Goal: Task Accomplishment & Management: Manage account settings

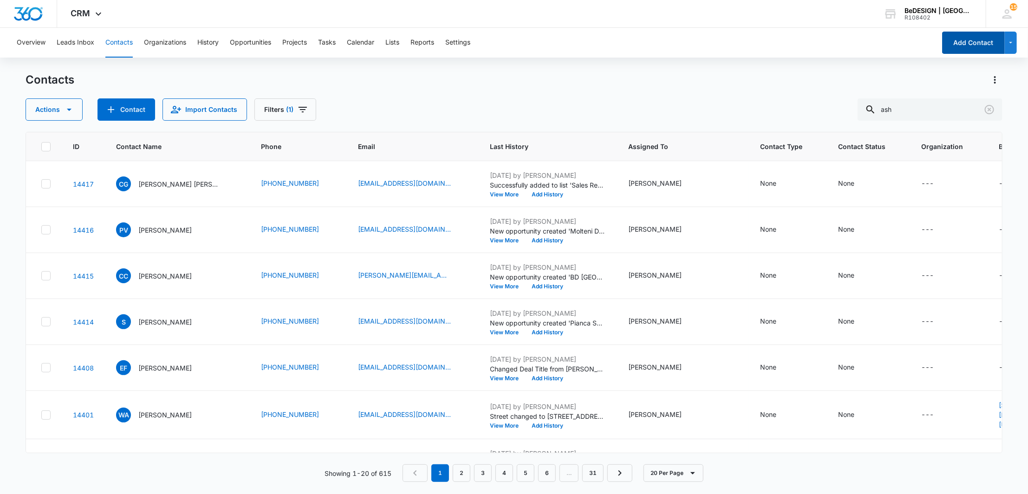
click at [982, 39] on button "Add Contact" at bounding box center [973, 43] width 63 height 22
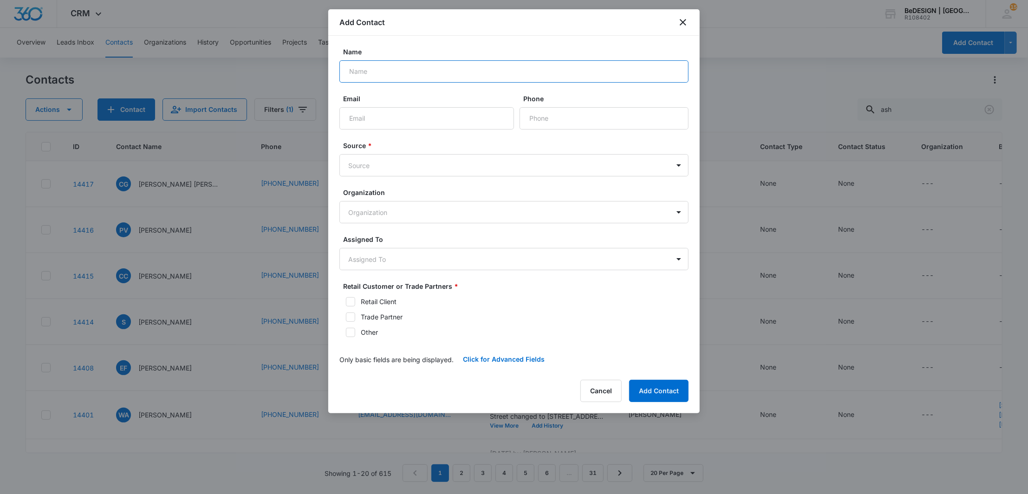
click at [457, 78] on input "Name" at bounding box center [513, 71] width 349 height 22
click at [361, 68] on input "[PERSON_NAME]" at bounding box center [513, 71] width 349 height 22
type input "[PERSON_NAME]"
click at [365, 129] on input "Email" at bounding box center [426, 118] width 175 height 22
click at [383, 108] on input "Email" at bounding box center [426, 118] width 175 height 22
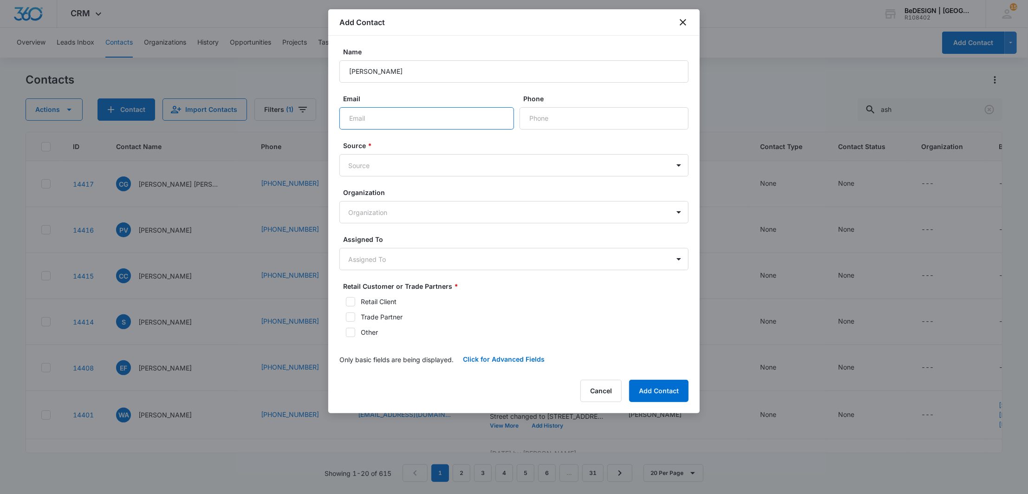
paste input "[EMAIL_ADDRESS][DOMAIN_NAME]"
type input "[EMAIL_ADDRESS][DOMAIN_NAME]"
click at [377, 162] on body "CRM Apps Reputation Websites Forms CRM Email Social Payments Content Ads Intell…" at bounding box center [514, 247] width 1028 height 494
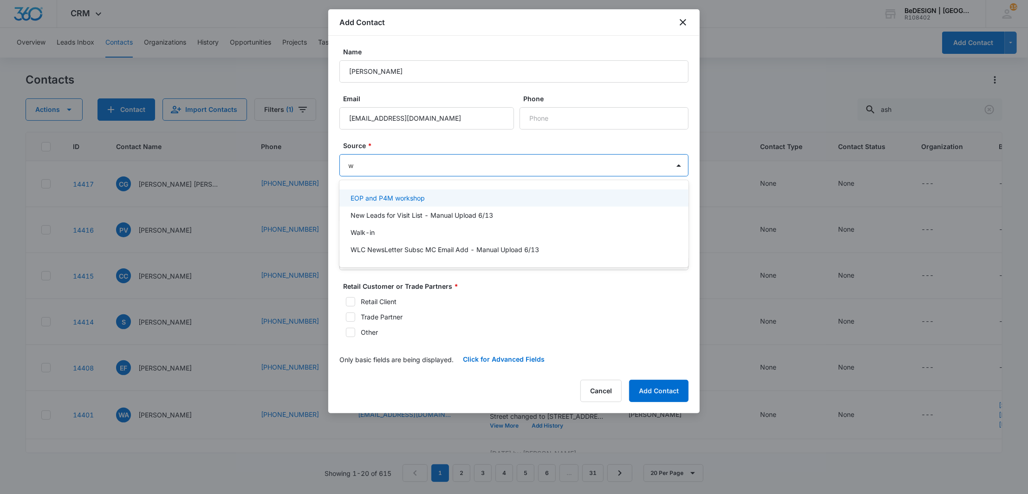
type input "wa"
click at [393, 201] on div "Walk-in" at bounding box center [512, 198] width 325 height 10
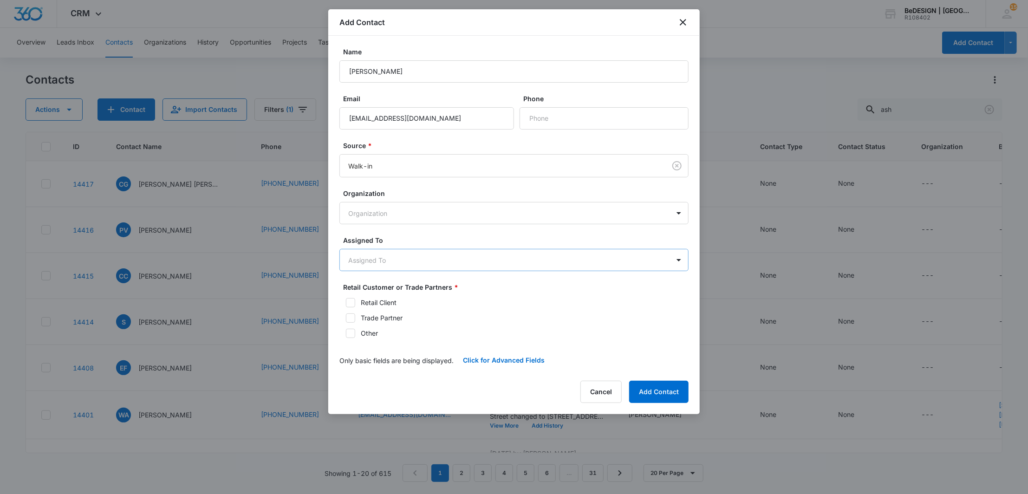
drag, startPoint x: 394, startPoint y: 242, endPoint x: 391, endPoint y: 254, distance: 12.3
click at [393, 243] on label "Assigned To" at bounding box center [517, 240] width 349 height 10
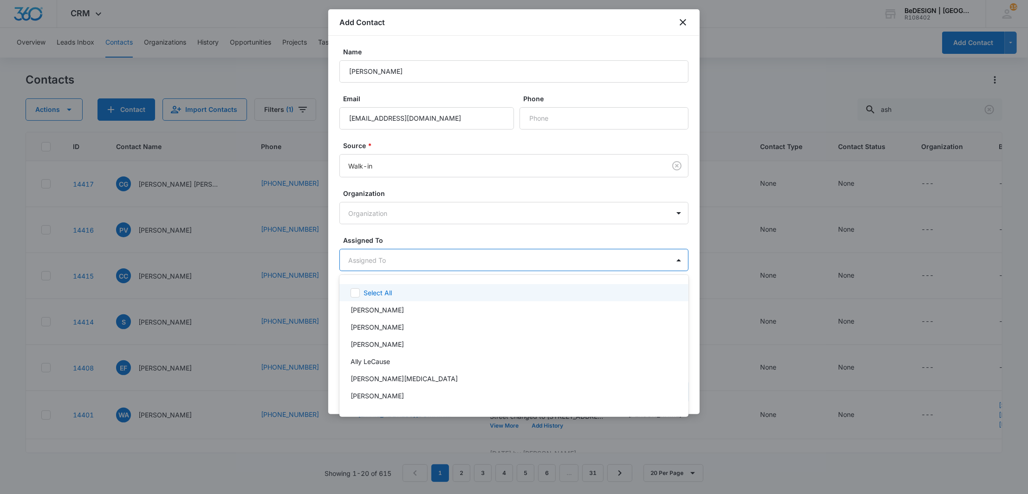
click at [391, 256] on body "CRM Apps Reputation Websites Forms CRM Email Social Payments Content Ads Intell…" at bounding box center [514, 247] width 1028 height 494
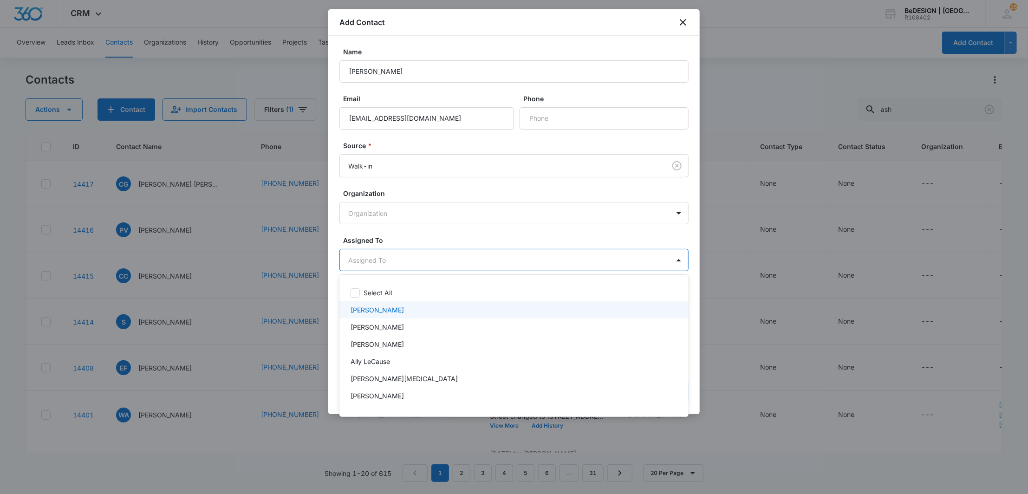
click at [389, 305] on div "[PERSON_NAME]" at bounding box center [512, 310] width 325 height 10
click at [403, 327] on div "[PERSON_NAME]" at bounding box center [512, 329] width 325 height 10
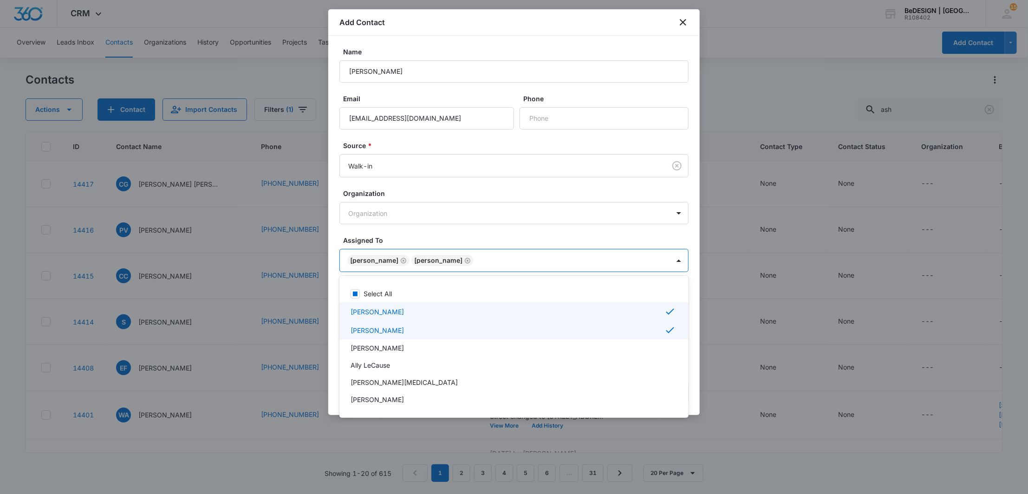
click at [452, 238] on div at bounding box center [514, 247] width 1028 height 494
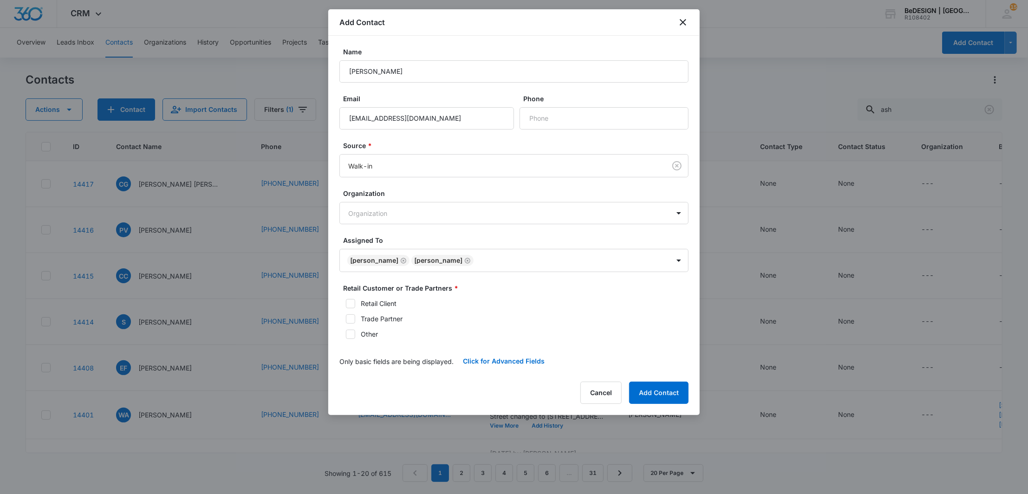
click at [382, 306] on div "Retail Client" at bounding box center [379, 303] width 36 height 10
click at [346, 306] on input "Retail Client" at bounding box center [342, 303] width 6 height 6
checkbox input "true"
click at [346, 324] on div "Retail Client Trade Partner Other" at bounding box center [513, 318] width 349 height 40
click at [349, 319] on icon at bounding box center [350, 319] width 8 height 8
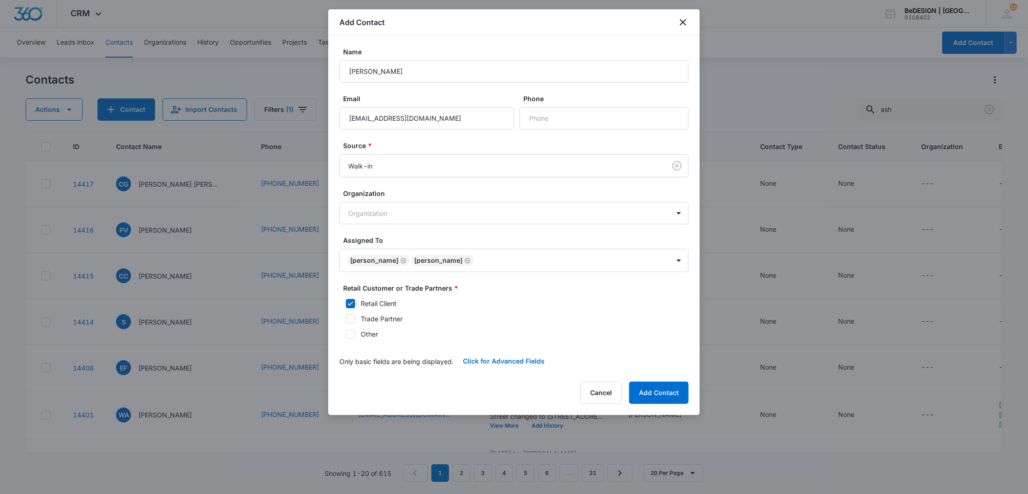
click at [346, 319] on input "Trade Partner" at bounding box center [342, 319] width 6 height 6
checkbox input "true"
click at [355, 309] on div "Retail Client Trade Partner Other" at bounding box center [513, 318] width 349 height 40
click at [351, 304] on icon at bounding box center [350, 303] width 8 height 8
click at [346, 304] on input "Retail Client" at bounding box center [342, 303] width 6 height 6
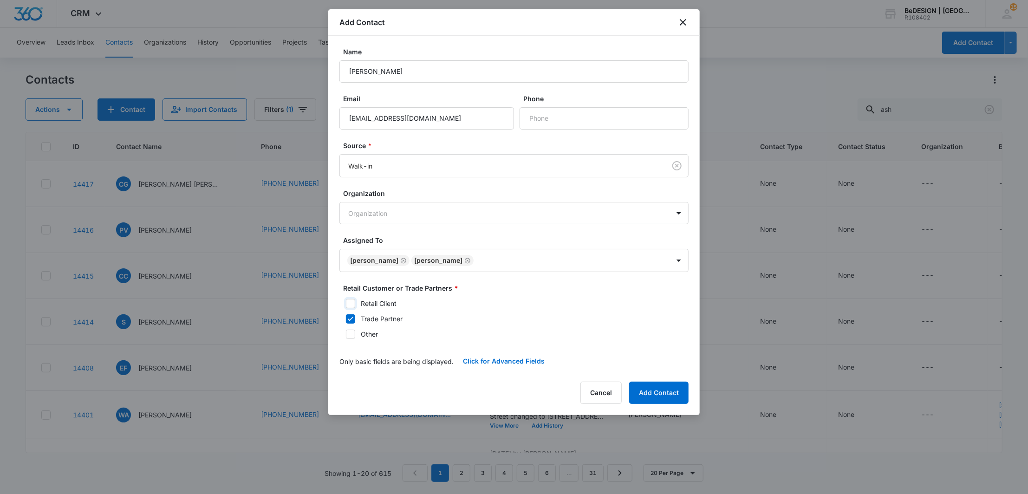
checkbox input "false"
click at [662, 386] on button "Add Contact" at bounding box center [658, 393] width 59 height 22
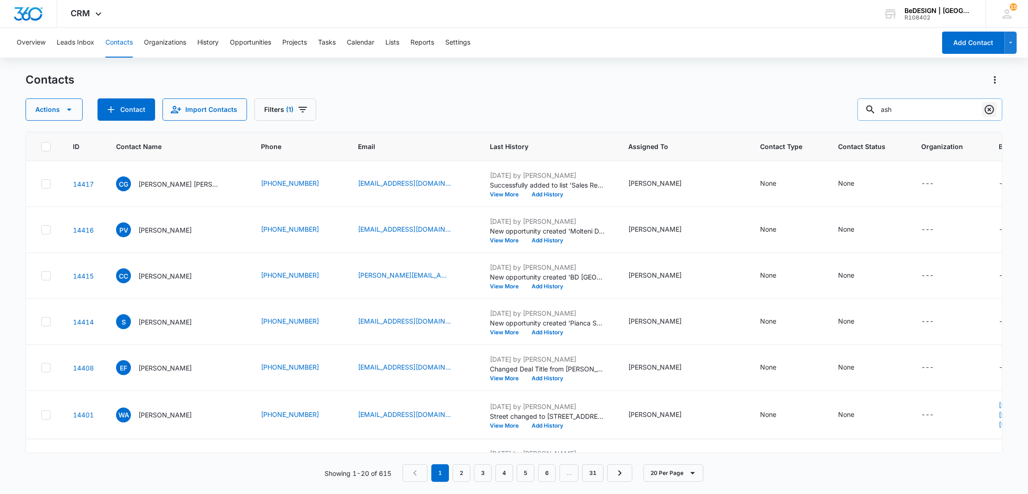
click at [995, 109] on button "Clear" at bounding box center [989, 109] width 15 height 15
click at [133, 188] on div "AQ Alex Qi" at bounding box center [154, 183] width 76 height 15
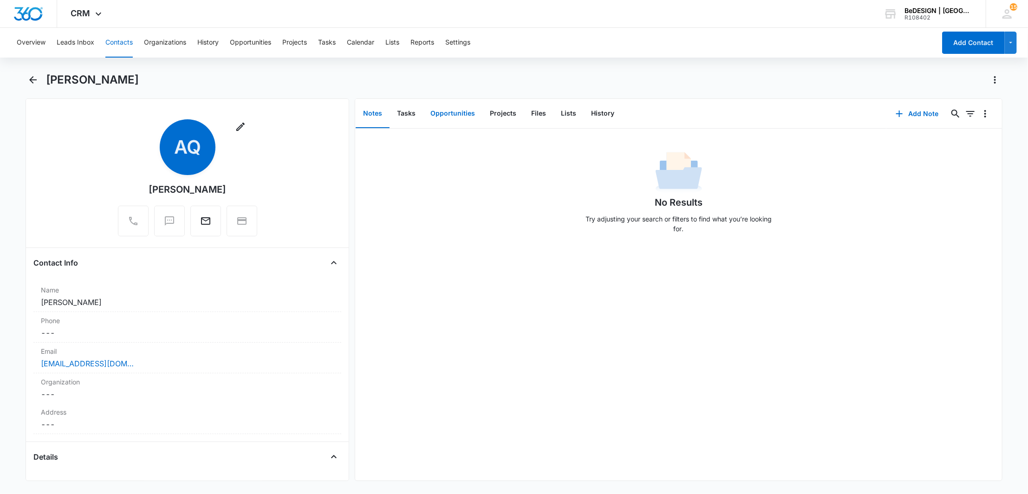
click at [463, 118] on button "Opportunities" at bounding box center [452, 113] width 59 height 29
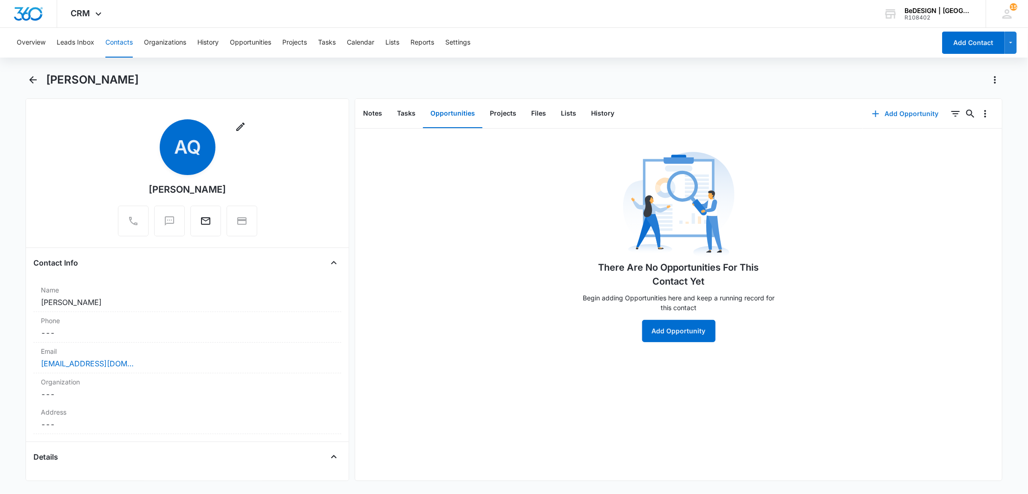
click at [896, 119] on button "Add Opportunity" at bounding box center [904, 114] width 85 height 22
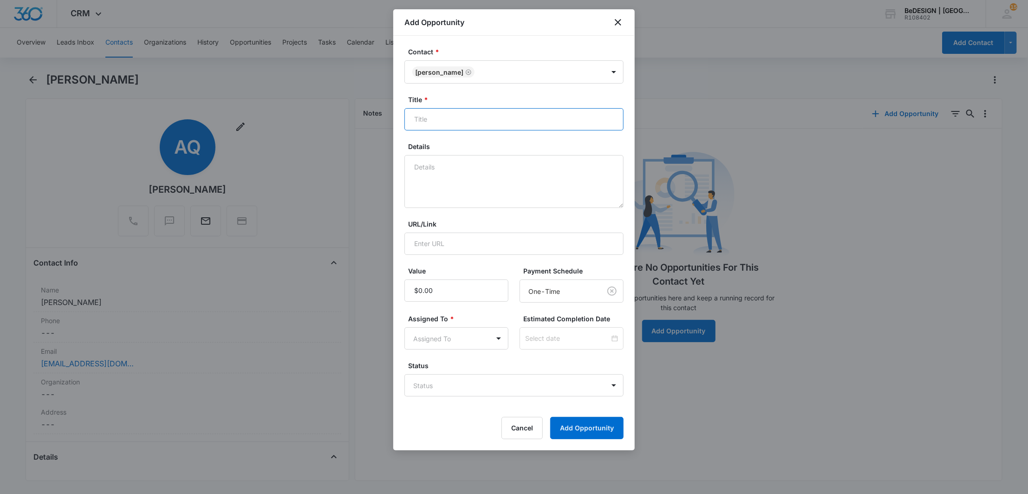
click at [438, 114] on input "Title *" at bounding box center [513, 119] width 219 height 22
type input "Poltrona Frau Bench, Nightstands"
click at [479, 296] on input "Value" at bounding box center [456, 290] width 104 height 22
type input "$8,000.00"
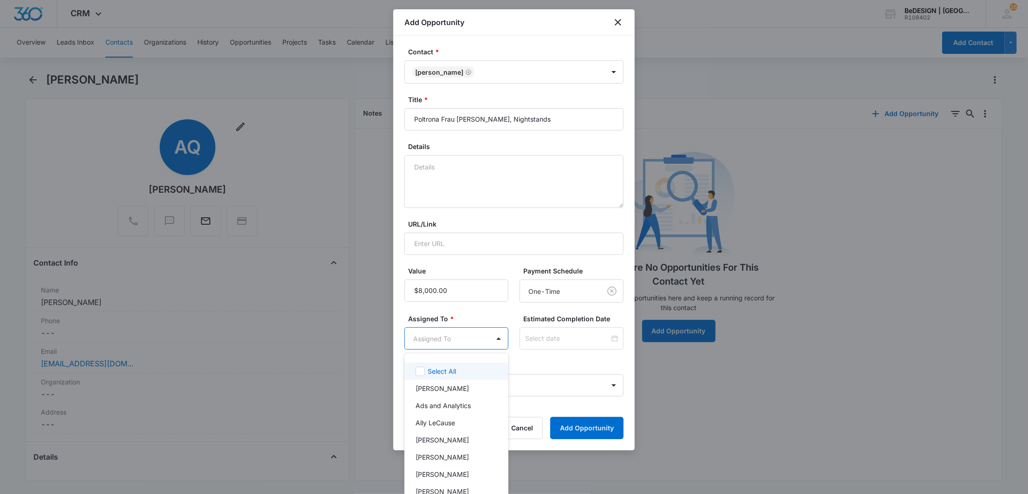
click at [481, 335] on body "CRM Apps Reputation Websites Forms CRM Email Social Payments Content Ads Intell…" at bounding box center [514, 247] width 1028 height 494
click at [446, 414] on p "[PERSON_NAME]" at bounding box center [441, 416] width 53 height 10
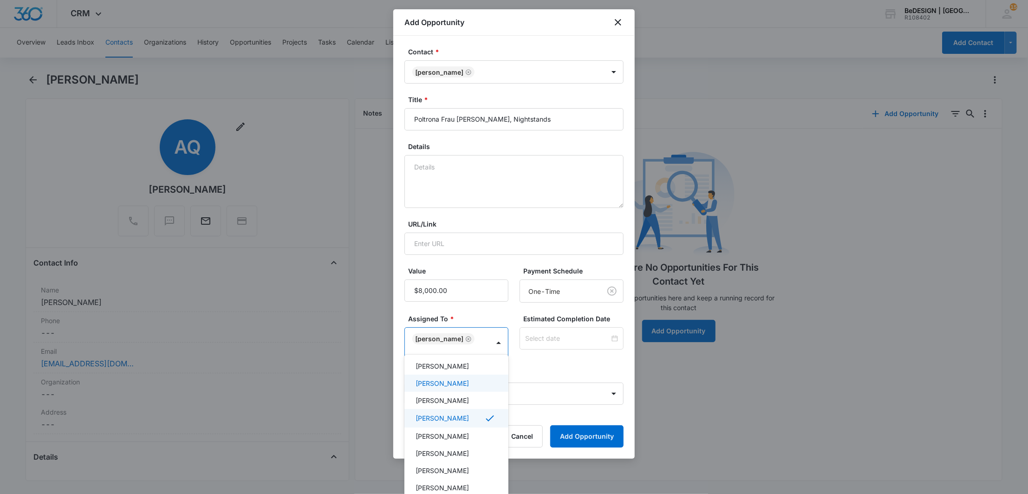
click at [444, 383] on p "[PERSON_NAME]" at bounding box center [441, 383] width 53 height 10
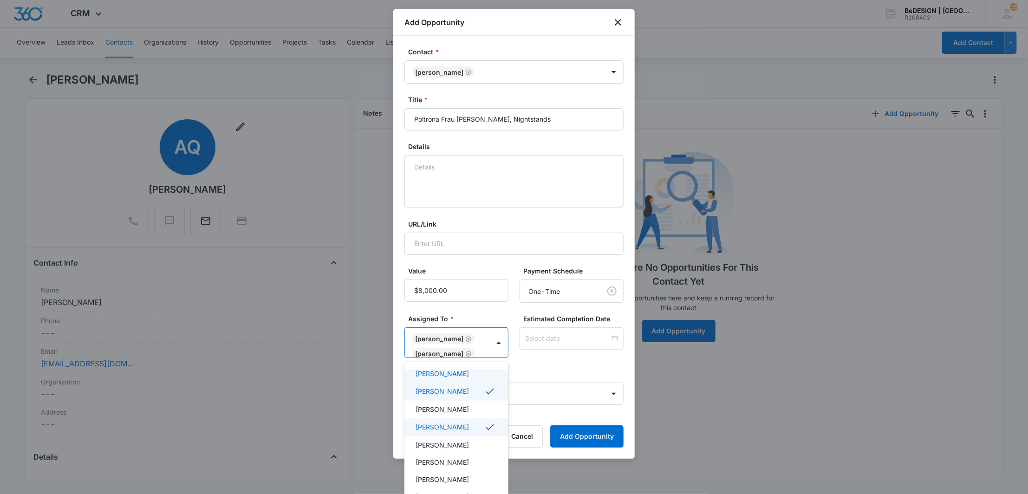
click at [493, 304] on div at bounding box center [514, 247] width 1028 height 494
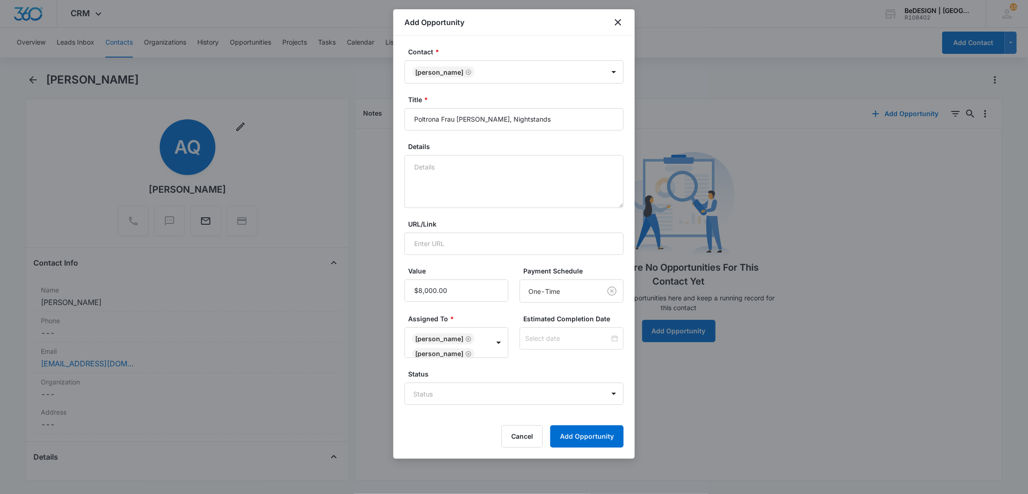
click at [595, 408] on form "Contact * Alex Qi Title * Poltrona Frau Bench, Nightstands Details URL/Link Val…" at bounding box center [513, 247] width 219 height 401
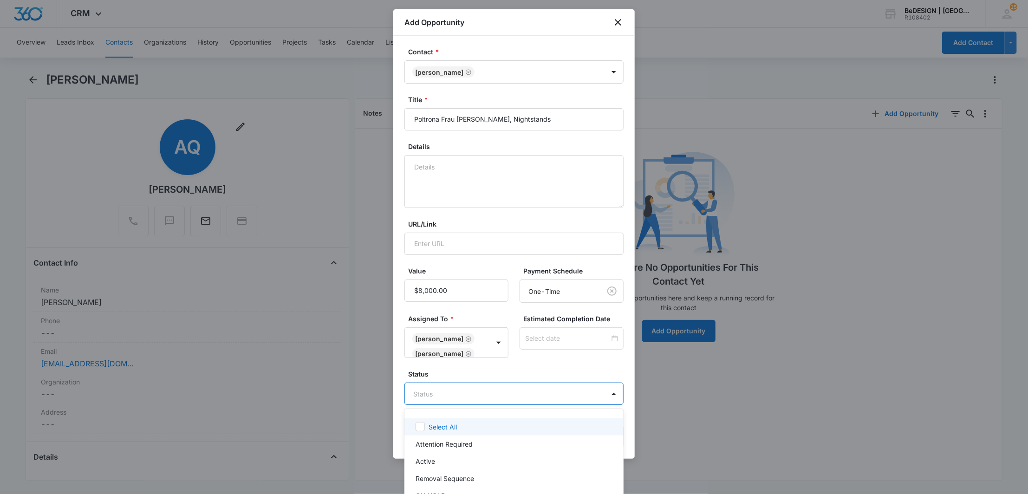
click at [568, 391] on body "CRM Apps Reputation Websites Forms CRM Email Social Payments Content Ads Intell…" at bounding box center [514, 247] width 1028 height 494
click at [479, 463] on div "Active" at bounding box center [512, 461] width 195 height 10
click at [519, 361] on div at bounding box center [514, 247] width 1028 height 494
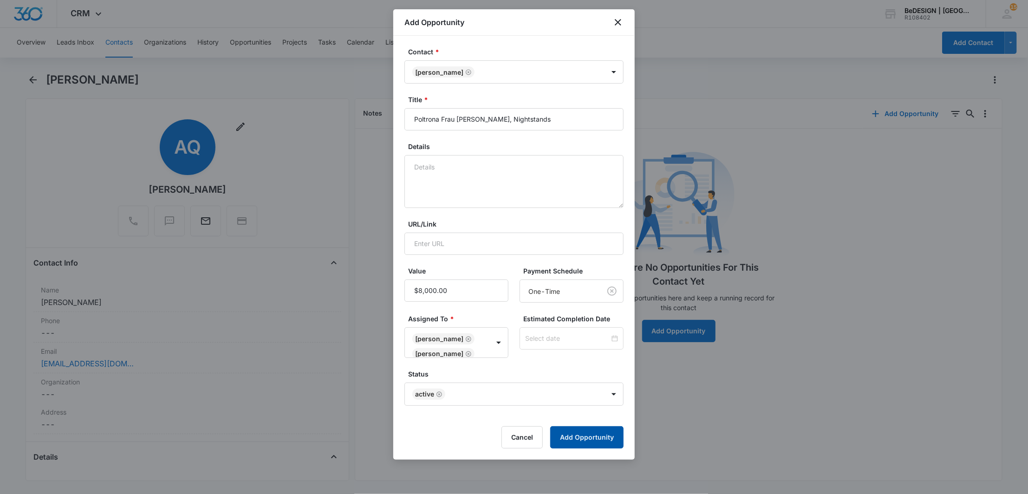
click at [589, 440] on button "Add Opportunity" at bounding box center [586, 437] width 73 height 22
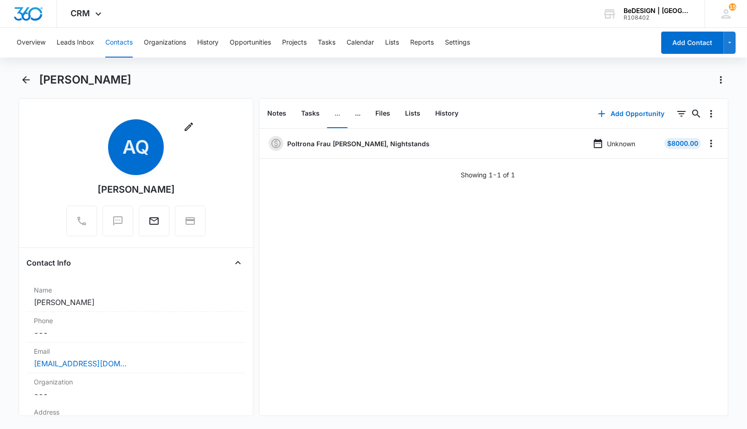
click at [227, 45] on div "Overview Leads Inbox Contacts Organizations History Opportunities Projects Task…" at bounding box center [333, 43] width 644 height 30
click at [233, 44] on button "Opportunities" at bounding box center [250, 43] width 41 height 30
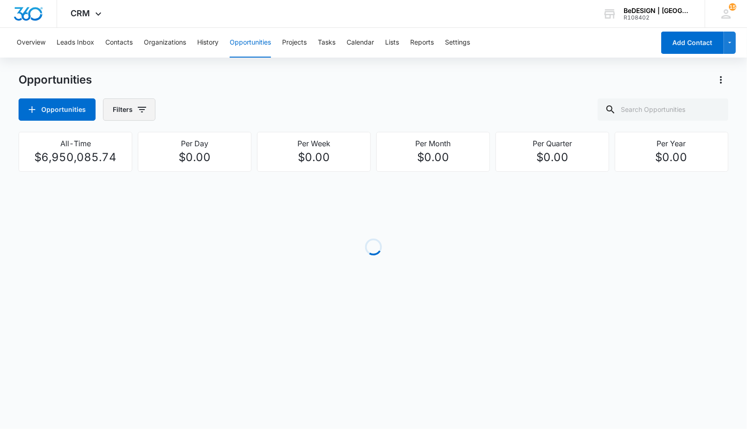
click at [125, 111] on button "Filters" at bounding box center [129, 109] width 52 height 22
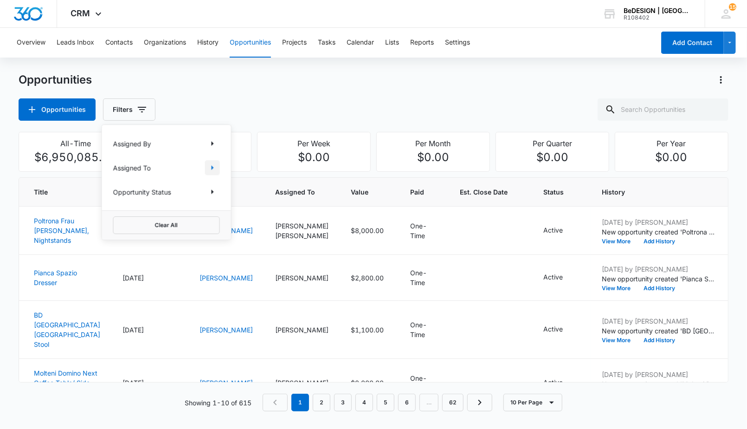
click at [215, 168] on icon "Show Assigned To filters" at bounding box center [212, 167] width 11 height 11
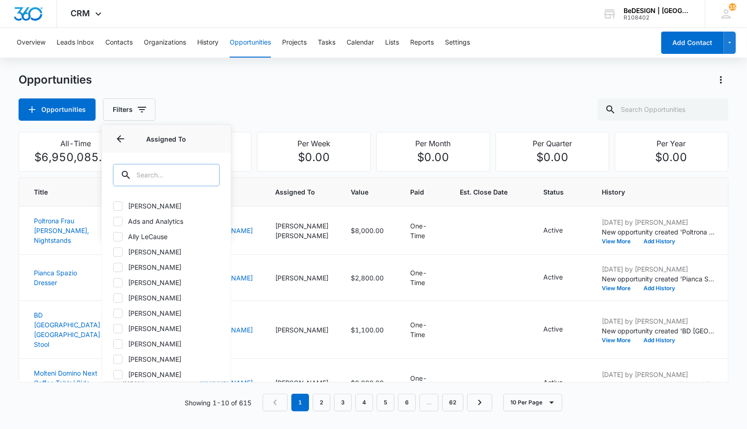
click at [138, 176] on input "text" at bounding box center [166, 175] width 107 height 22
click at [116, 375] on icon at bounding box center [119, 374] width 6 height 4
click at [114, 375] on input "[PERSON_NAME]" at bounding box center [113, 374] width 0 height 0
checkbox input "true"
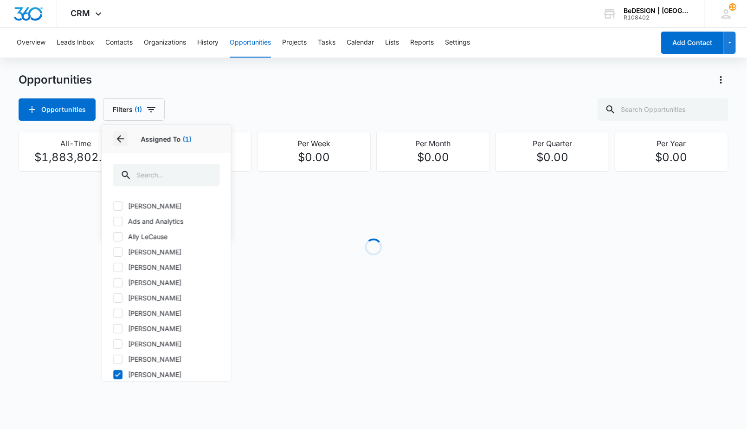
click at [122, 141] on icon "Back" at bounding box center [120, 138] width 11 height 11
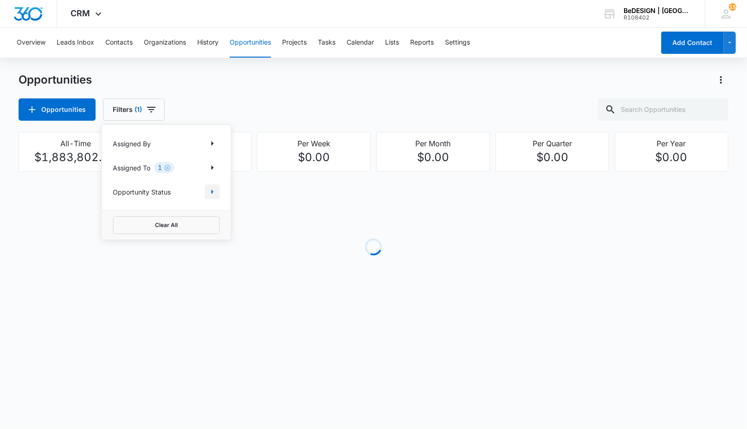
click at [217, 197] on icon "Show Opportunity Status filters" at bounding box center [212, 191] width 11 height 11
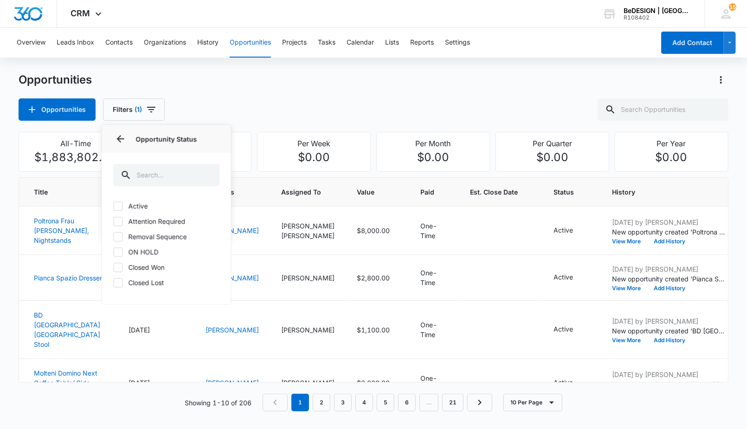
click at [499, 78] on div "Opportunities" at bounding box center [374, 79] width 710 height 15
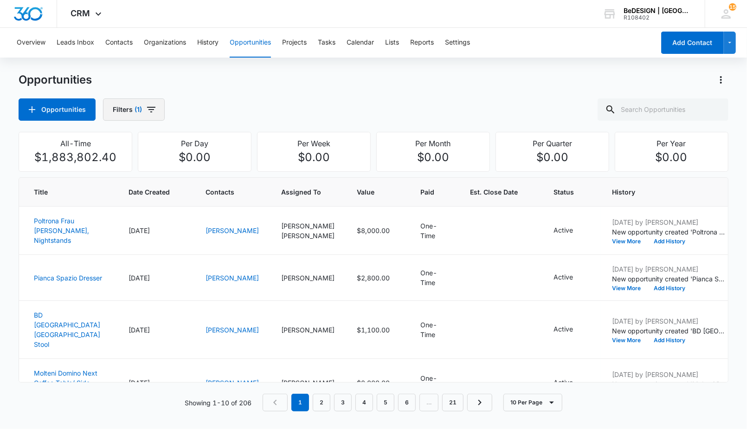
click at [135, 116] on button "Filters (1)" at bounding box center [134, 109] width 62 height 22
click at [214, 191] on icon "Show Opportunity Status filters" at bounding box center [212, 191] width 11 height 11
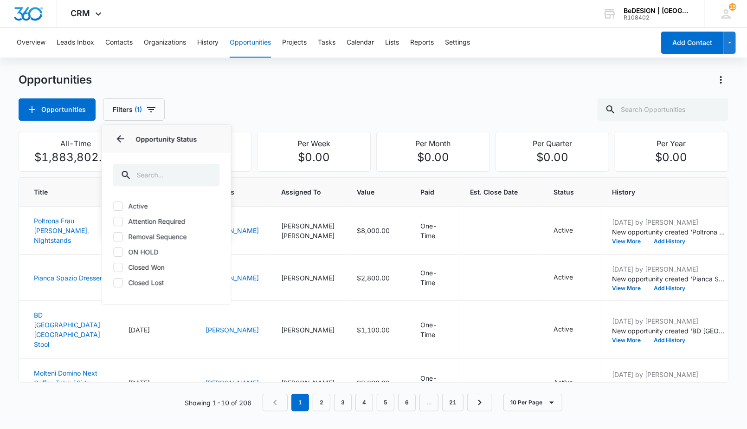
click at [121, 200] on div "Active Attention Required Removal Sequence ON HOLD Closed Won Closed Lost" at bounding box center [166, 249] width 129 height 109
click at [118, 204] on icon at bounding box center [118, 206] width 8 height 8
click at [114, 206] on input "Active" at bounding box center [113, 206] width 0 height 0
checkbox input "true"
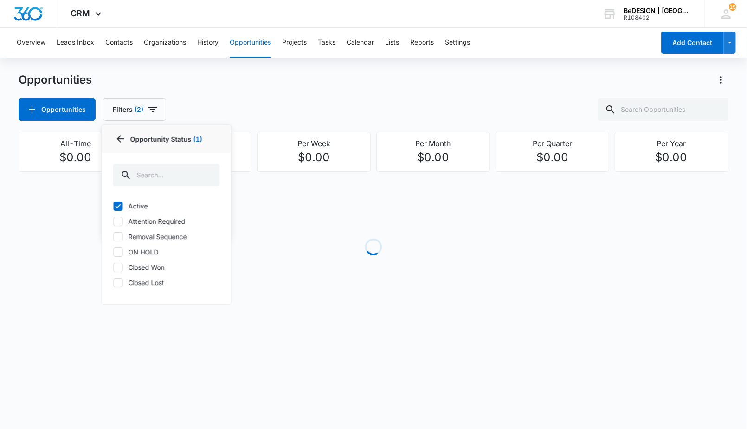
click at [123, 220] on label "Attention Required" at bounding box center [166, 221] width 107 height 10
click at [114, 221] on input "Attention Required" at bounding box center [113, 221] width 0 height 0
checkbox input "true"
click at [117, 236] on icon at bounding box center [118, 237] width 8 height 8
click at [114, 236] on input "Removal Sequence" at bounding box center [113, 236] width 0 height 0
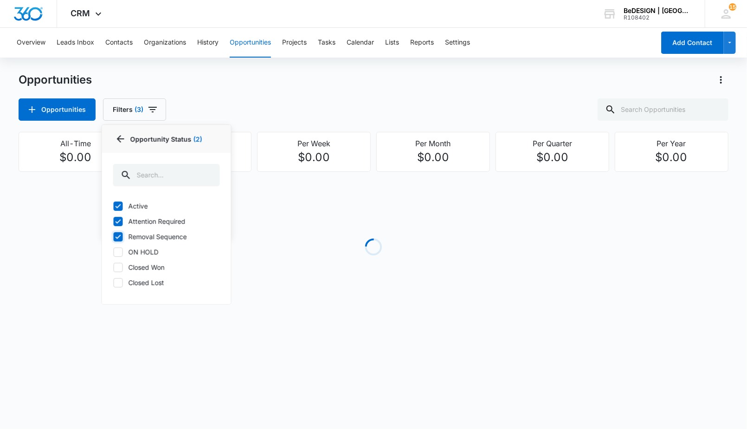
checkbox input "true"
click at [317, 81] on div "Opportunities" at bounding box center [374, 79] width 710 height 15
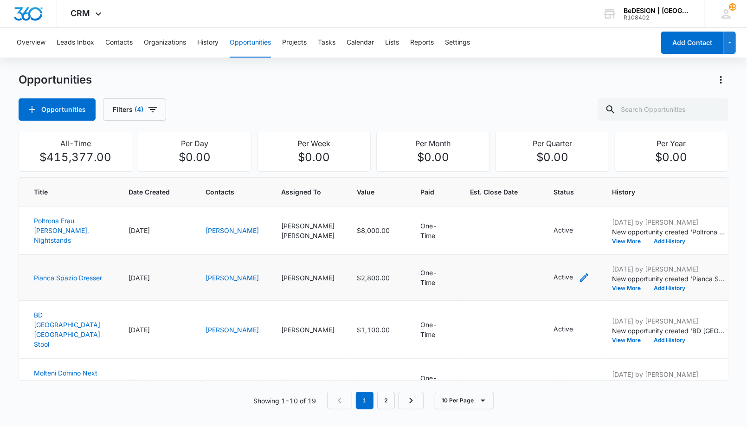
click at [554, 279] on div "Active" at bounding box center [572, 277] width 36 height 11
click at [525, 221] on div at bounding box center [527, 217] width 15 height 15
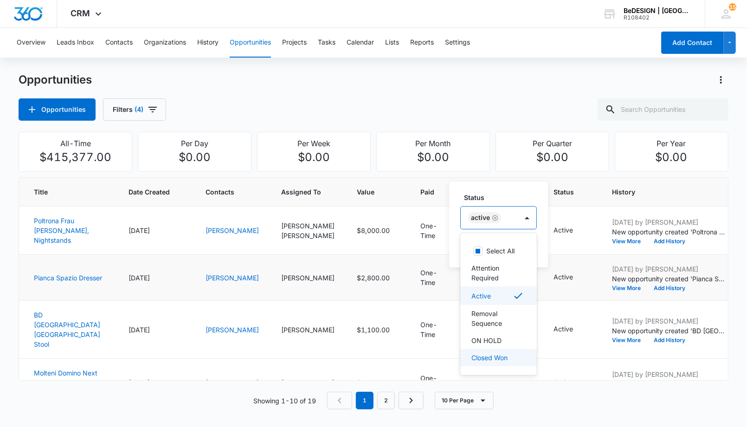
click at [509, 365] on div "Closed Won" at bounding box center [498, 357] width 77 height 17
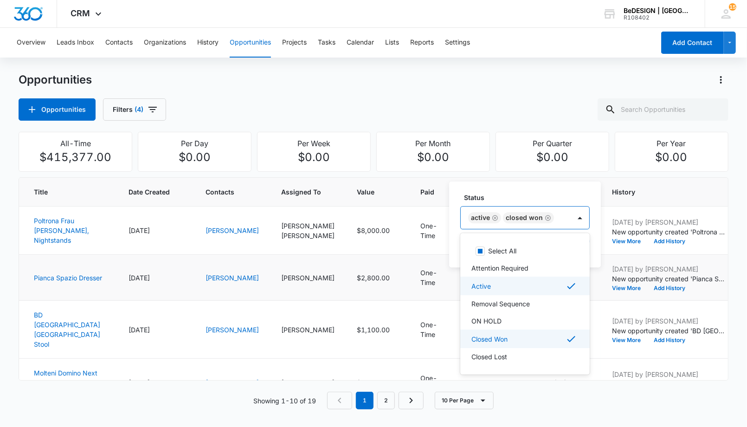
click at [523, 289] on div "Active" at bounding box center [524, 285] width 105 height 11
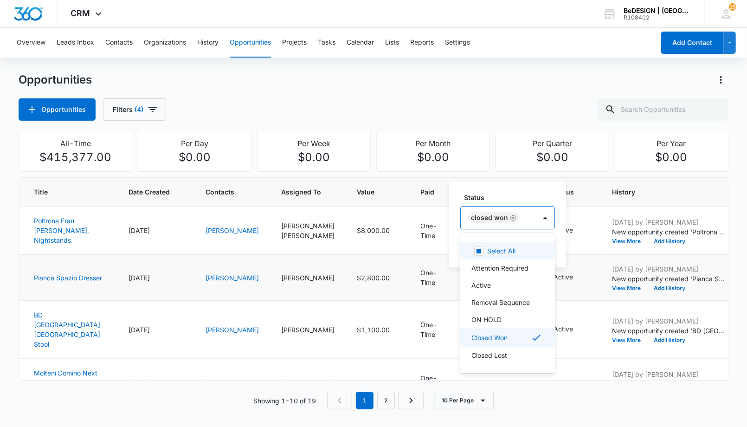
click at [532, 195] on label "Status" at bounding box center [511, 198] width 95 height 10
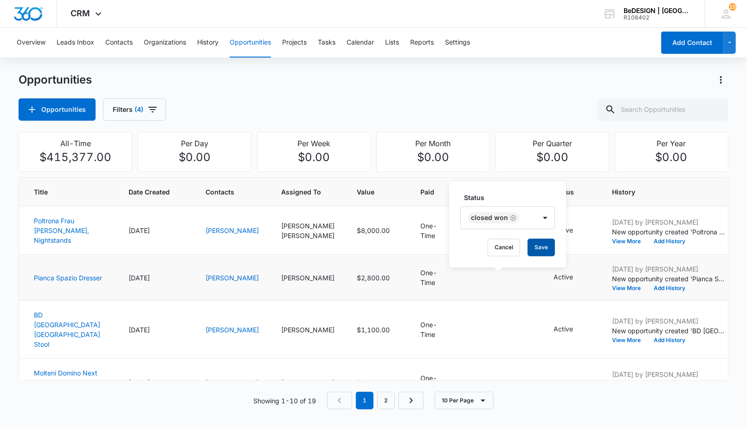
click at [544, 245] on button "Save" at bounding box center [541, 248] width 27 height 18
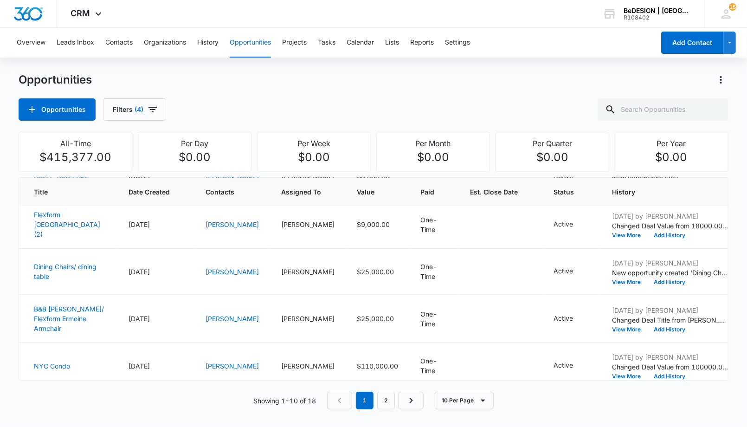
scroll to position [162, 0]
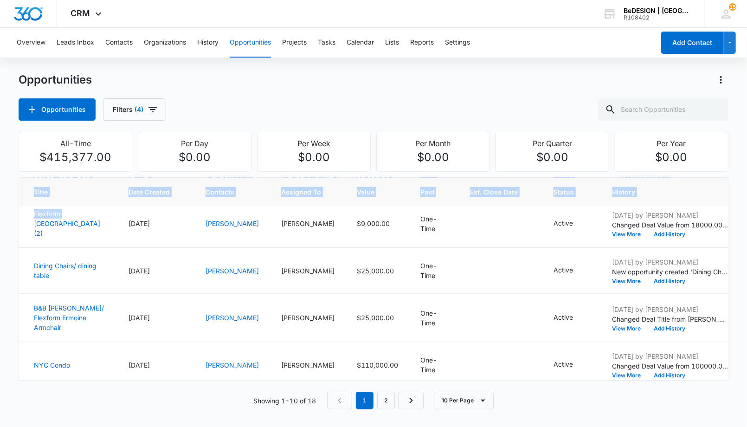
drag, startPoint x: 19, startPoint y: 251, endPoint x: 17, endPoint y: 258, distance: 7.8
click at [17, 258] on main "Opportunities Opportunities Filters (4) All-Time $415,377.00 Per Day $0.00 Per …" at bounding box center [373, 246] width 747 height 348
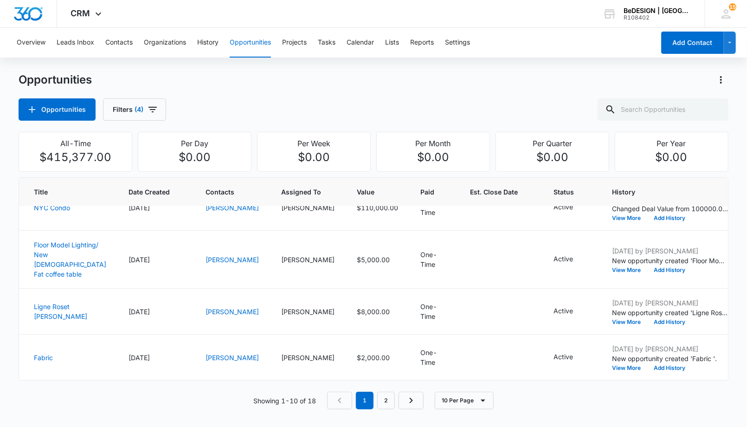
scroll to position [321, 0]
click at [543, 231] on td "Active" at bounding box center [572, 208] width 58 height 46
click at [579, 213] on icon "- - Select to Edit Field" at bounding box center [584, 207] width 11 height 11
click at [523, 183] on div at bounding box center [525, 182] width 15 height 15
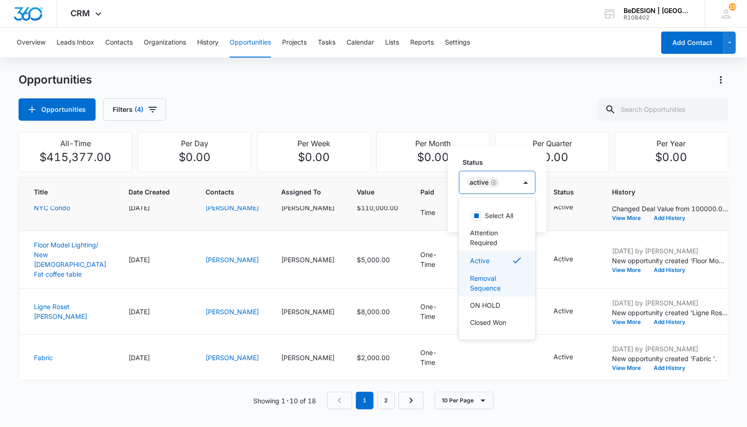
scroll to position [17, 0]
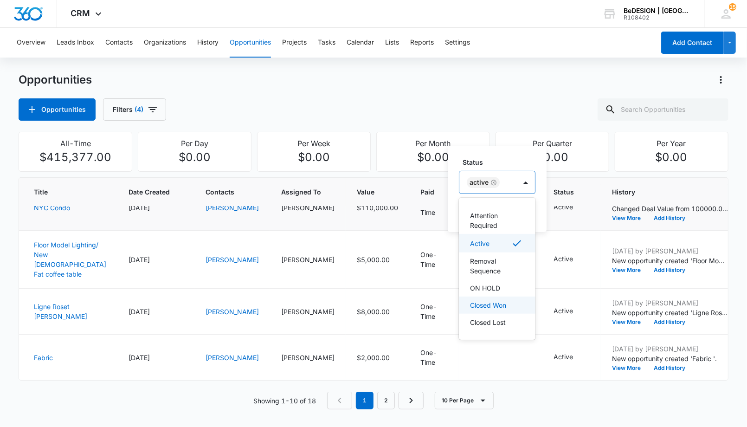
click at [503, 307] on p "Closed Won" at bounding box center [488, 305] width 36 height 10
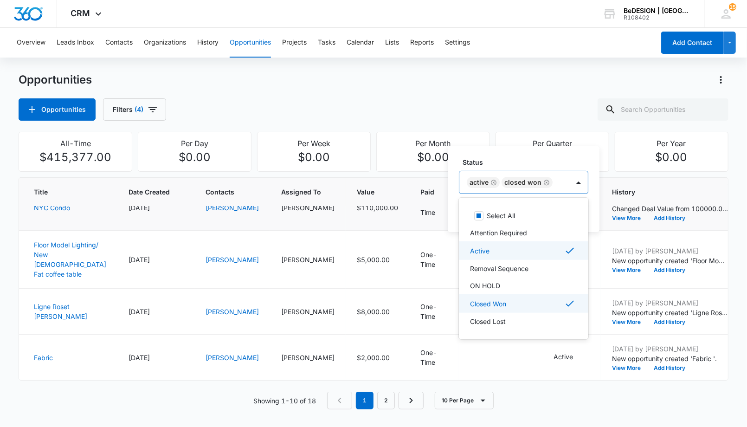
scroll to position [0, 0]
click at [507, 249] on div "Active" at bounding box center [522, 250] width 105 height 11
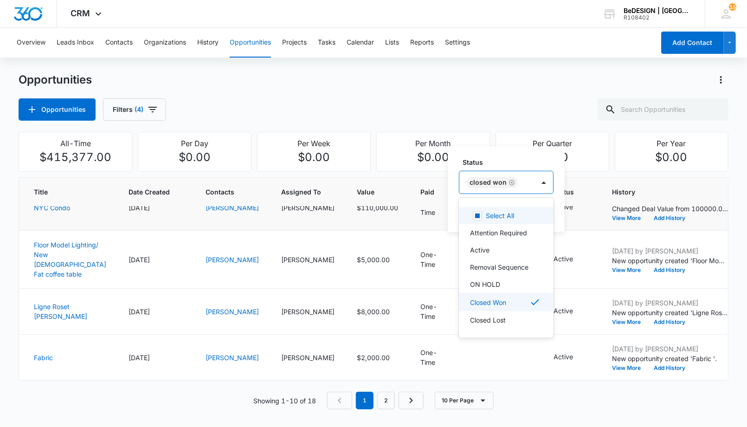
click at [519, 160] on label "Status" at bounding box center [510, 162] width 95 height 10
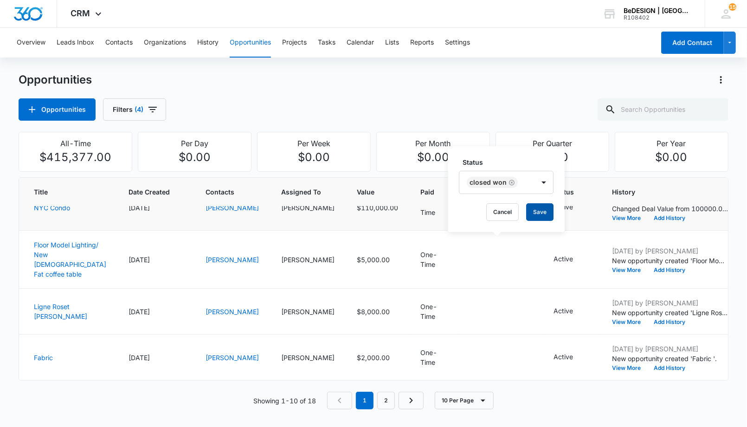
click at [536, 212] on button "Save" at bounding box center [539, 212] width 27 height 18
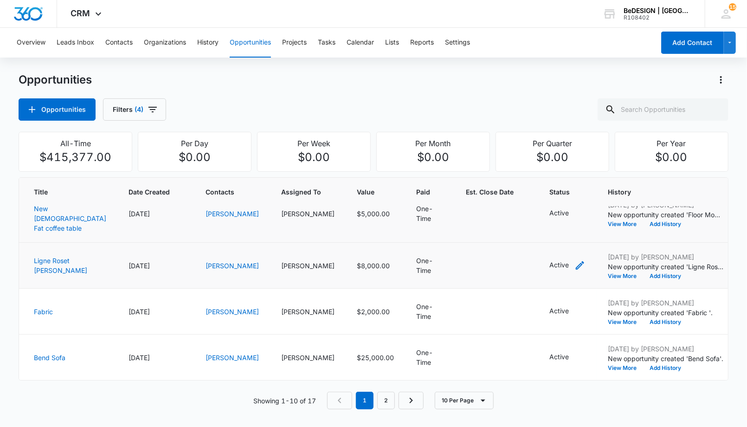
click at [575, 260] on icon "- - Select to Edit Field" at bounding box center [580, 265] width 11 height 11
click at [535, 196] on div at bounding box center [528, 197] width 15 height 15
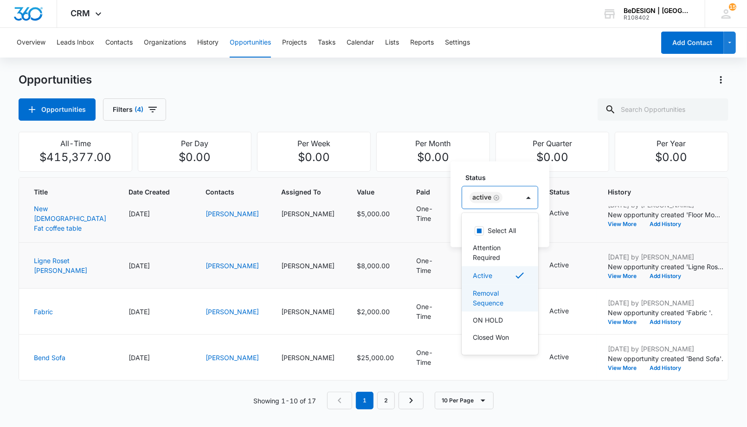
click at [510, 306] on p "Removal Sequence" at bounding box center [499, 298] width 52 height 19
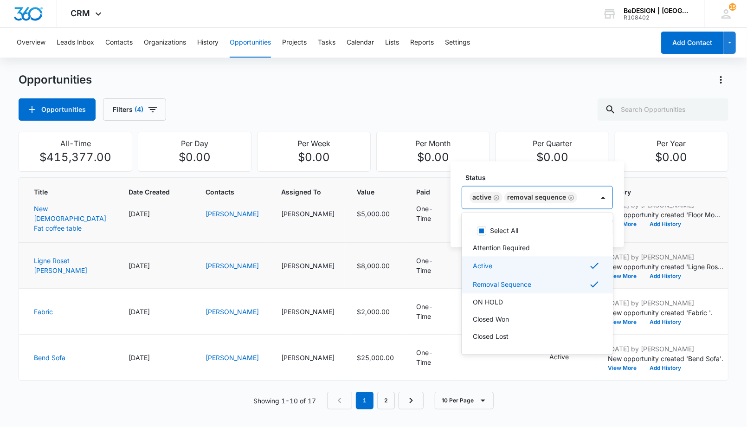
click at [515, 264] on div "Active" at bounding box center [536, 265] width 127 height 11
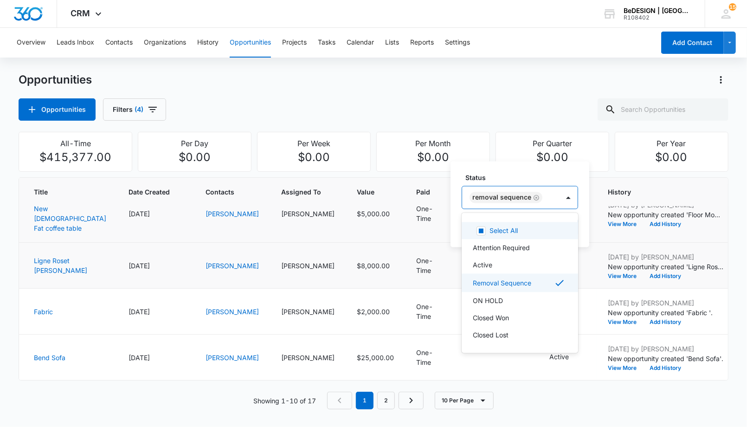
click at [504, 170] on div "Status option Active , deselected. 7 results available. Use Up and Down to choo…" at bounding box center [520, 205] width 139 height 86
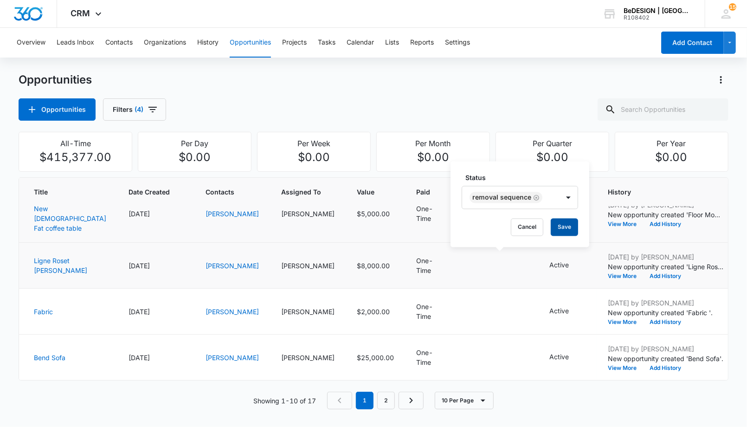
click at [553, 230] on button "Save" at bounding box center [564, 228] width 27 height 18
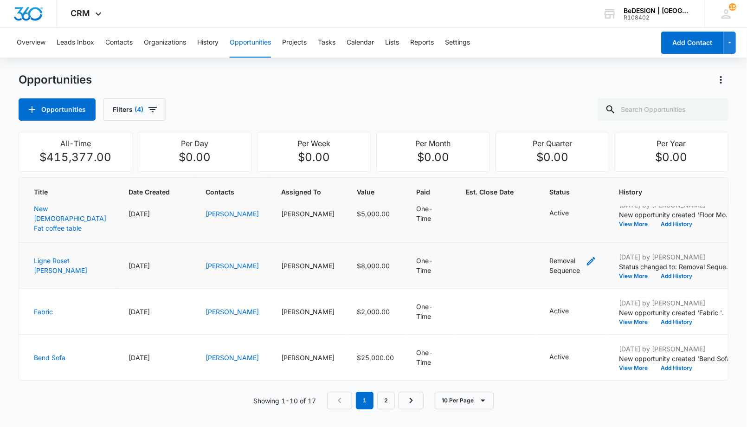
scroll to position [359, 0]
click at [576, 218] on icon "- - Select to Edit Field" at bounding box center [580, 213] width 8 height 8
click at [511, 152] on div "Active" at bounding box center [490, 158] width 57 height 22
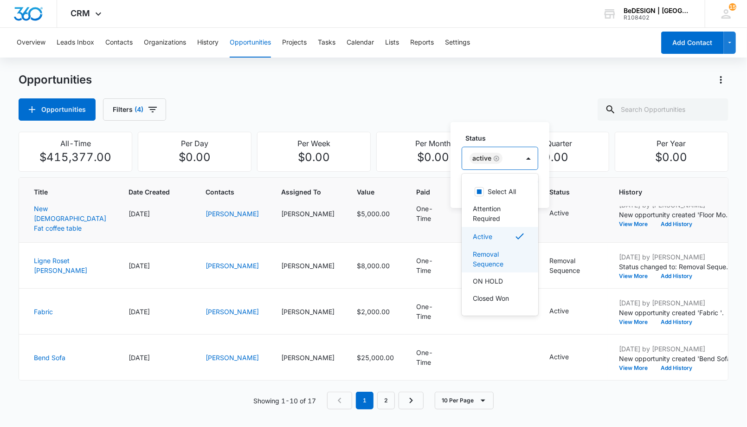
click at [516, 264] on p "Removal Sequence" at bounding box center [499, 258] width 52 height 19
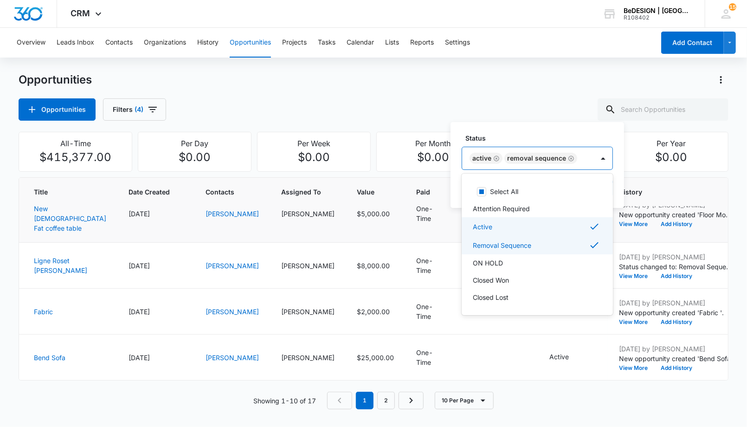
click at [512, 230] on div "Active" at bounding box center [536, 226] width 127 height 11
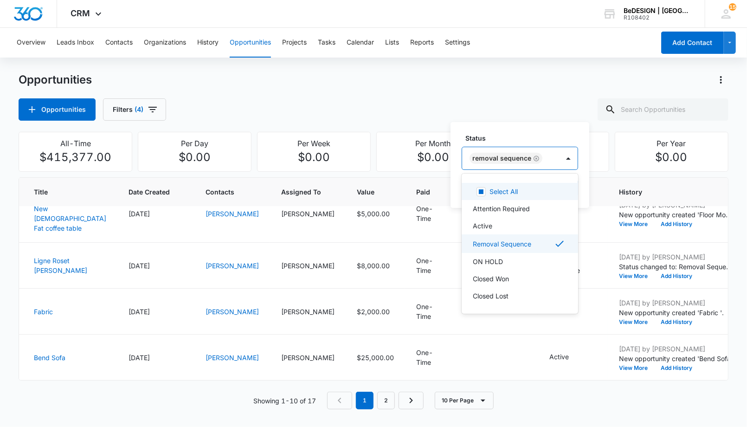
click at [564, 144] on div "Opportunities Opportunities Filters (4) All-Time $415,377.00 Per Day $0.00 Per …" at bounding box center [374, 246] width 710 height 348
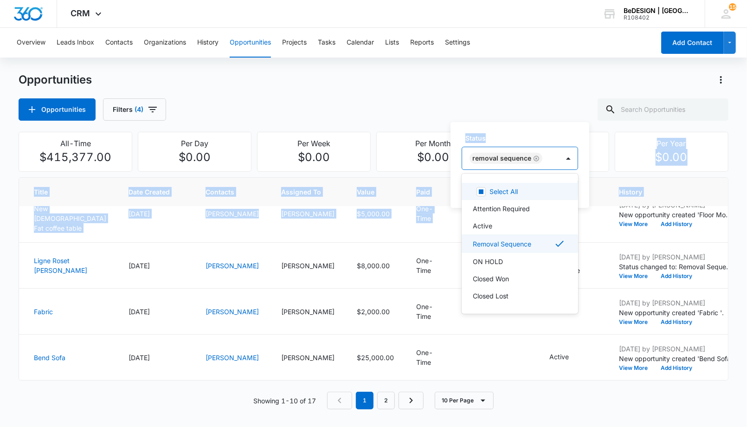
scroll to position [278, 0]
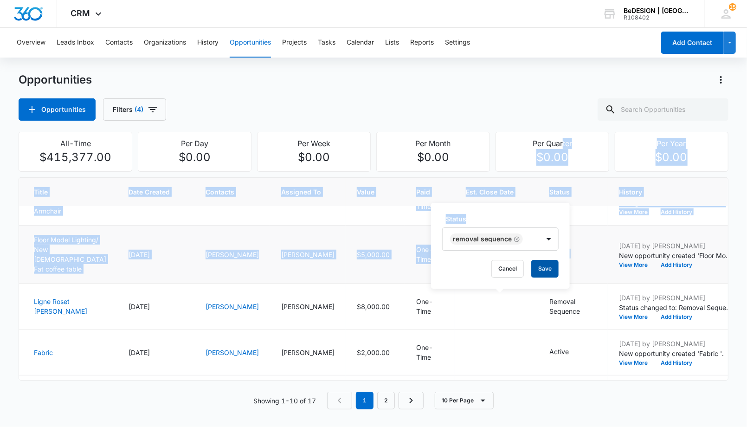
click at [540, 267] on button "Save" at bounding box center [544, 269] width 27 height 18
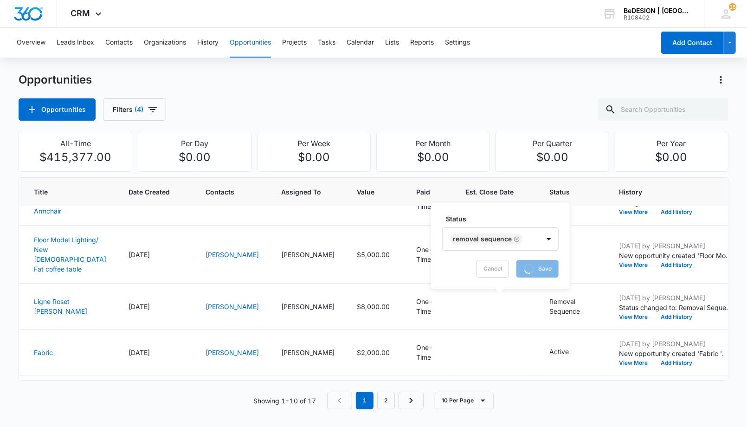
click at [543, 77] on div "Opportunities" at bounding box center [374, 79] width 710 height 15
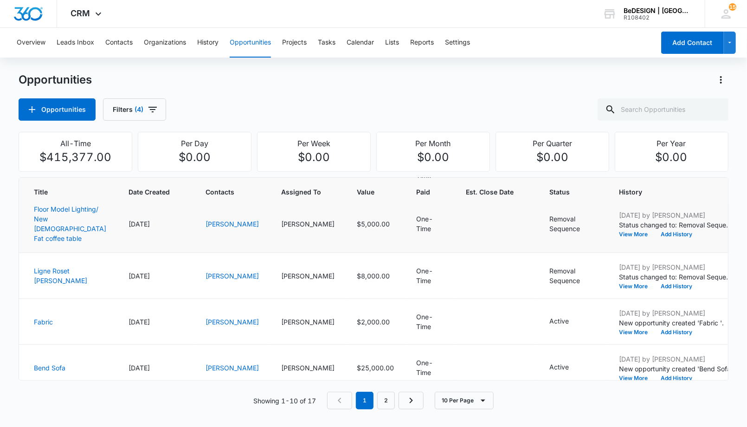
scroll to position [325, 0]
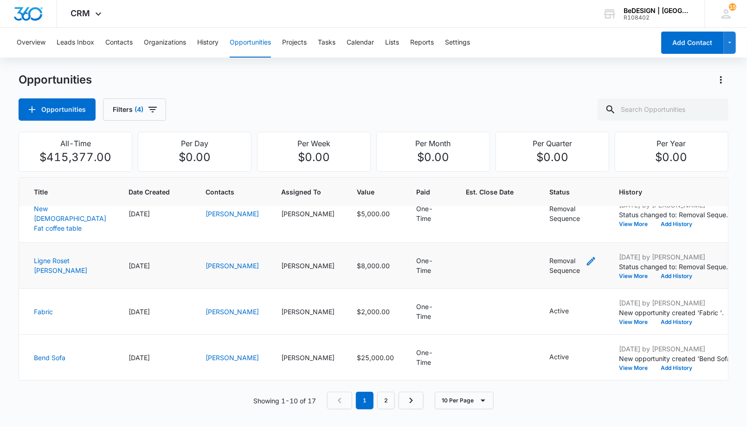
click at [587, 265] on icon "- - Select to Edit Field" at bounding box center [591, 261] width 8 height 8
click at [536, 246] on div "Removal Sequence" at bounding box center [496, 245] width 97 height 22
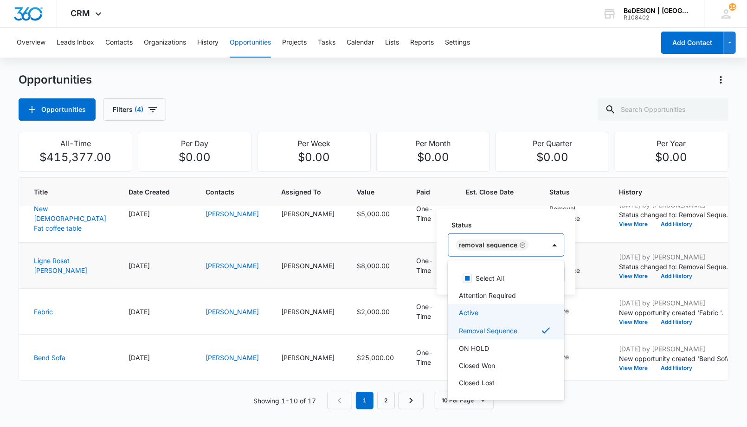
click at [488, 311] on div "Active" at bounding box center [505, 313] width 92 height 10
click at [502, 337] on div "Removal Sequence" at bounding box center [523, 332] width 151 height 19
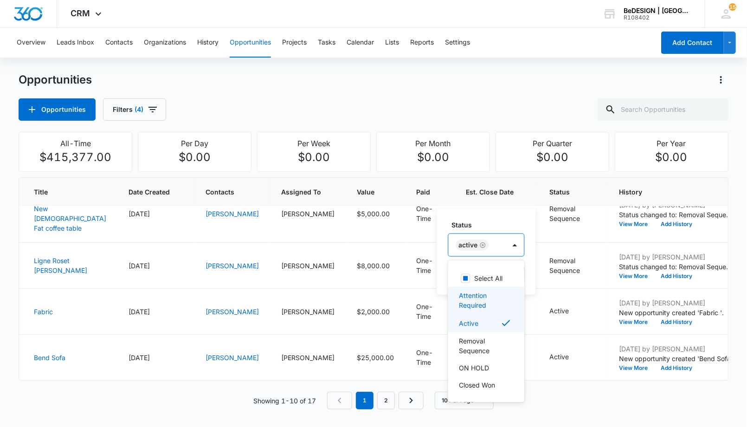
click at [538, 185] on td "Active" at bounding box center [573, 160] width 70 height 48
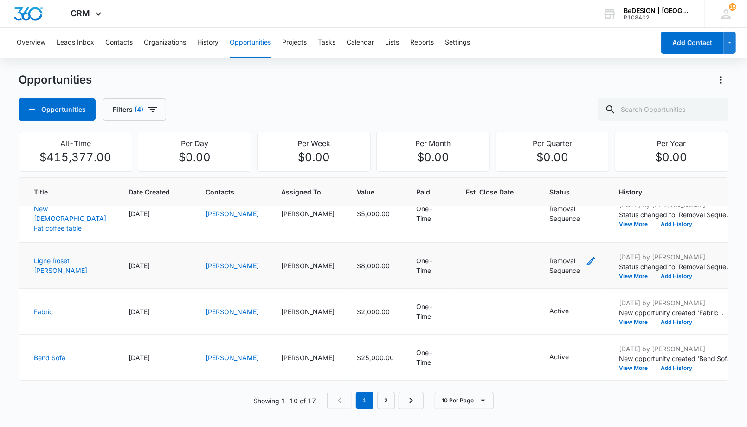
click at [586, 267] on icon "- - Select to Edit Field" at bounding box center [591, 261] width 11 height 11
click at [534, 268] on button "Save" at bounding box center [530, 275] width 27 height 18
click at [575, 306] on icon "- - Select to Edit Field" at bounding box center [580, 311] width 11 height 11
click at [508, 238] on div "Active" at bounding box center [490, 243] width 57 height 22
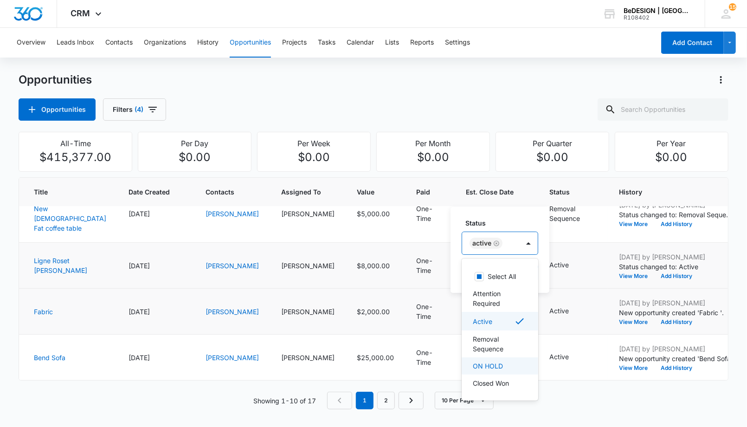
click at [495, 369] on p "ON HOLD" at bounding box center [488, 366] width 30 height 10
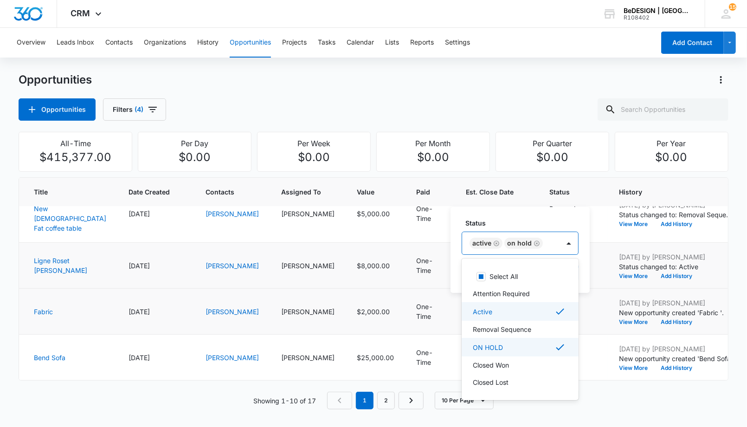
click at [491, 310] on p "Active" at bounding box center [482, 312] width 19 height 10
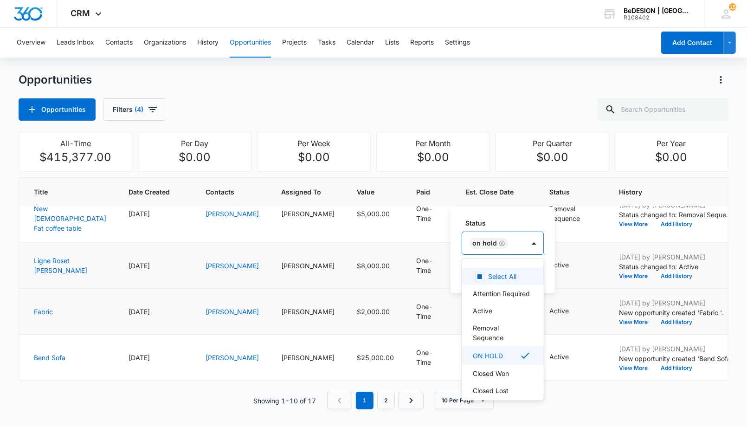
click at [530, 217] on div "Status option Active , deselected. 7 results available. Use Up and Down to choo…" at bounding box center [503, 250] width 104 height 86
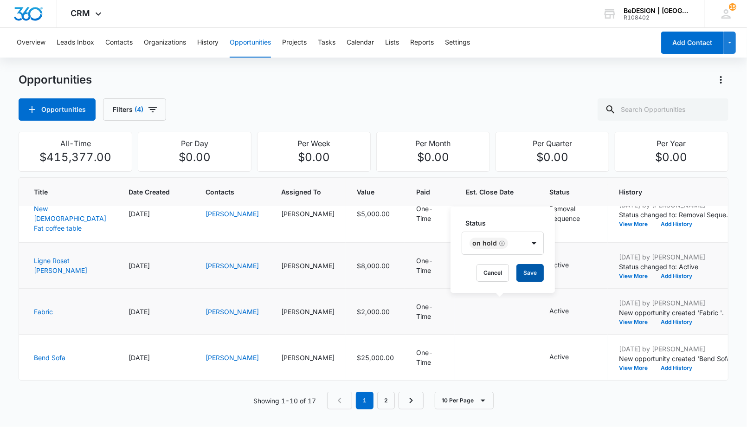
click at [528, 266] on button "Save" at bounding box center [530, 273] width 27 height 18
drag, startPoint x: 387, startPoint y: 386, endPoint x: 387, endPoint y: 395, distance: 8.8
click at [387, 395] on div "Title Date Created Contacts Assigned To Value Paid Est. Close Date Status Histo…" at bounding box center [374, 293] width 710 height 232
click at [387, 395] on link "2" at bounding box center [386, 401] width 18 height 18
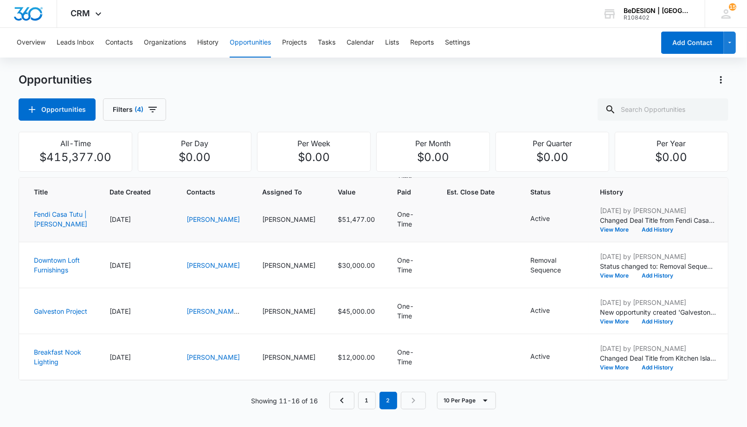
scroll to position [72, 0]
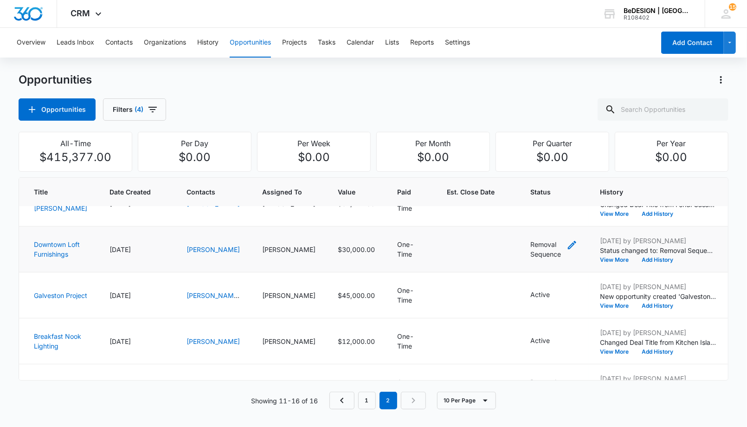
click at [567, 246] on icon "- - Select to Edit Field" at bounding box center [572, 244] width 11 height 11
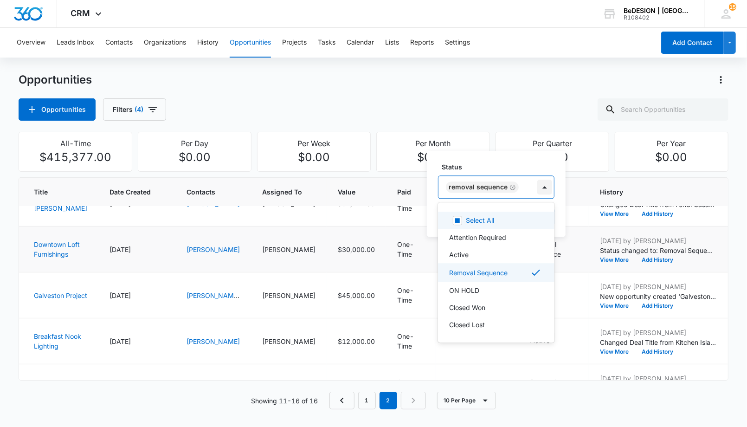
click at [544, 185] on div at bounding box center [544, 187] width 15 height 15
click at [484, 318] on div "Closed Lost" at bounding box center [496, 324] width 116 height 17
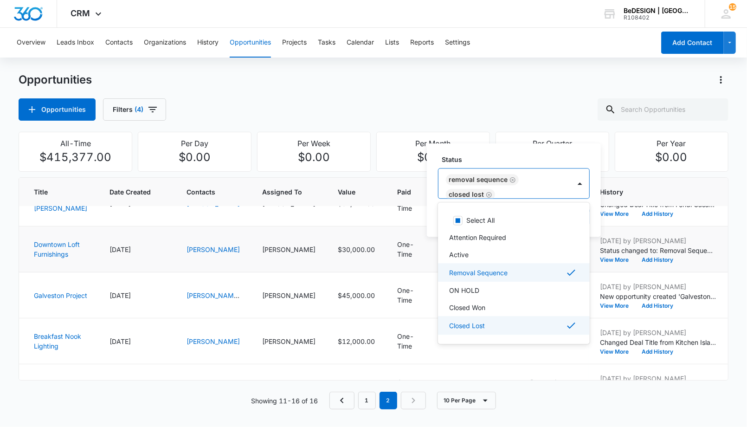
click at [518, 273] on div "Removal Sequence" at bounding box center [513, 272] width 128 height 11
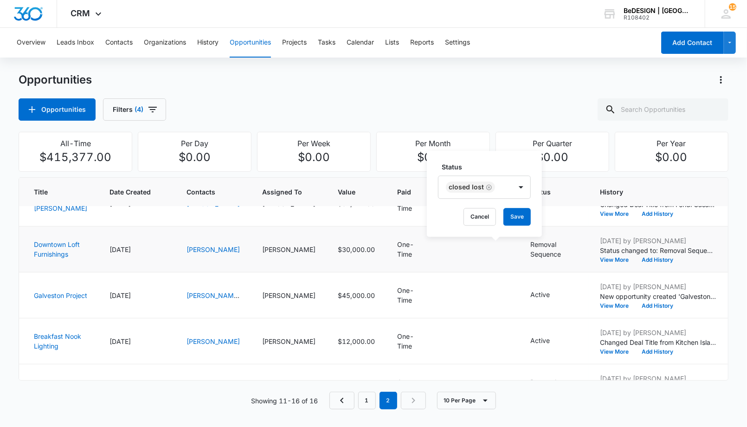
click at [517, 160] on div "Status Closed Lost Cancel Save" at bounding box center [484, 194] width 115 height 86
click at [510, 221] on button "Save" at bounding box center [517, 217] width 27 height 18
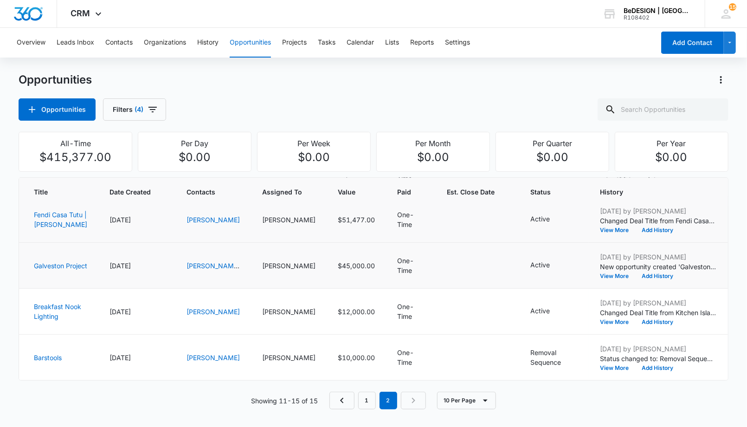
scroll to position [59, 0]
click at [530, 355] on div "Removal Sequence" at bounding box center [553, 357] width 47 height 19
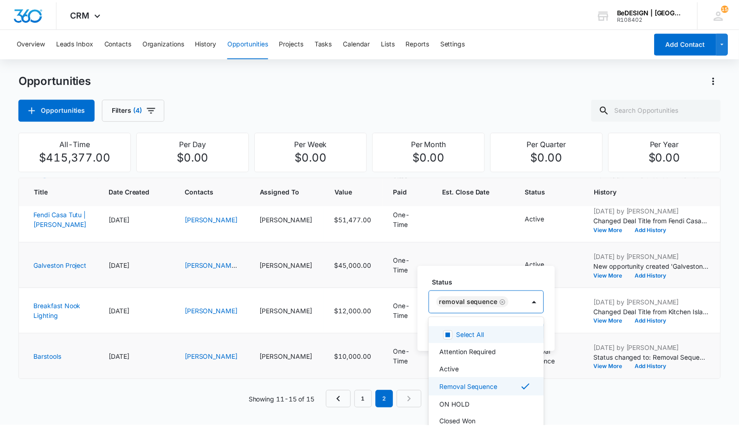
scroll to position [21, 0]
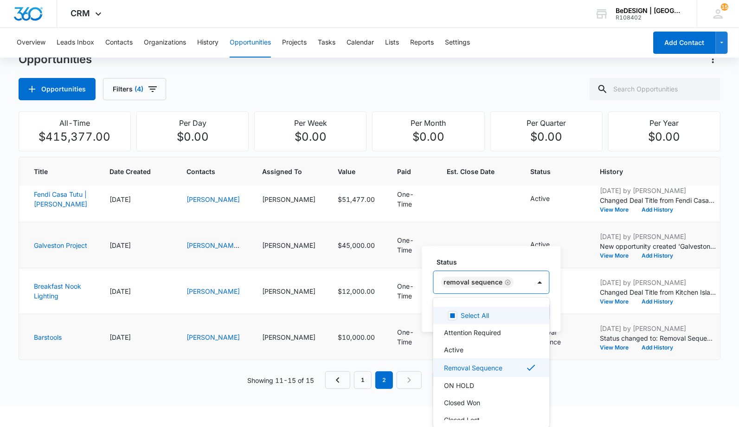
click at [520, 293] on div "Removal Sequence" at bounding box center [491, 282] width 116 height 23
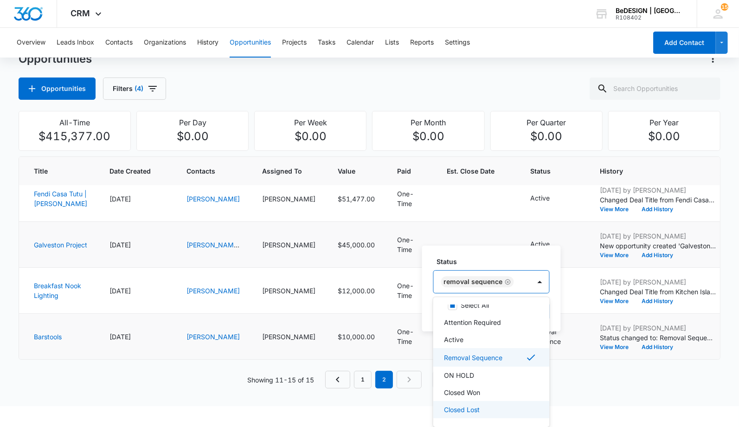
click at [469, 405] on p "Closed Lost" at bounding box center [463, 410] width 36 height 10
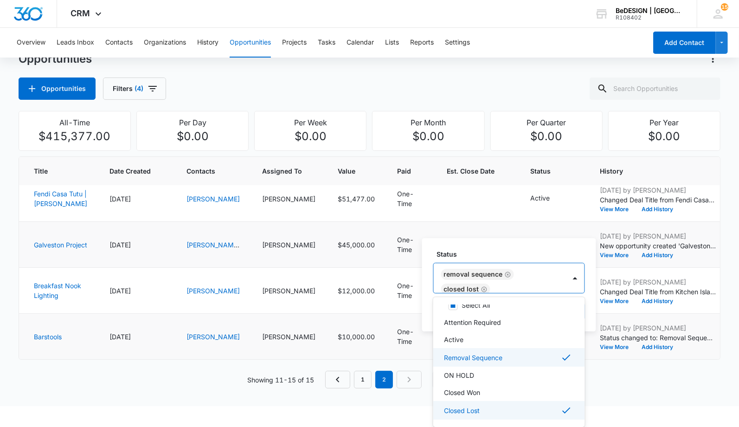
click at [516, 359] on div "Removal Sequence" at bounding box center [509, 357] width 128 height 11
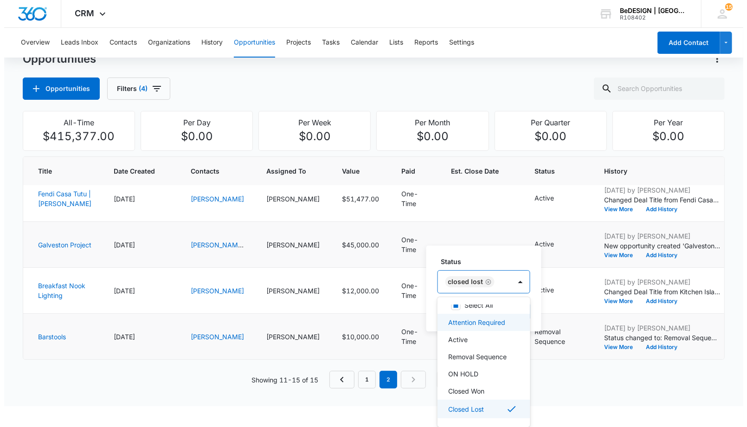
scroll to position [0, 0]
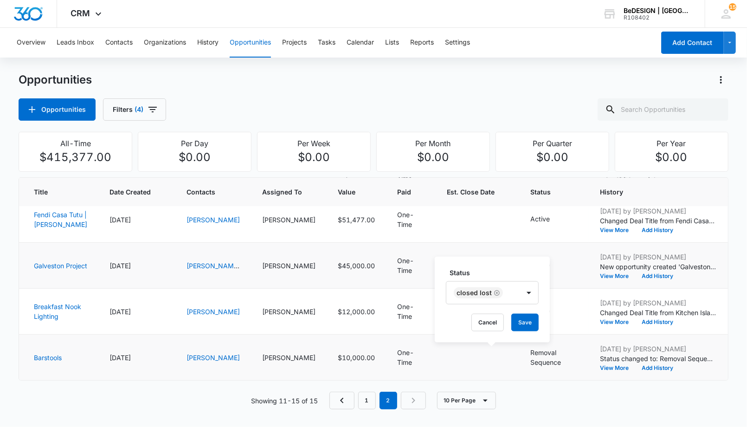
click at [499, 251] on tbody "King Bed 07/15/2025 Reshma Parikh Lydia Meeks $8,000.00 One-Time Active Jul 15,…" at bounding box center [401, 266] width 764 height 230
click at [530, 324] on button "Save" at bounding box center [524, 323] width 27 height 18
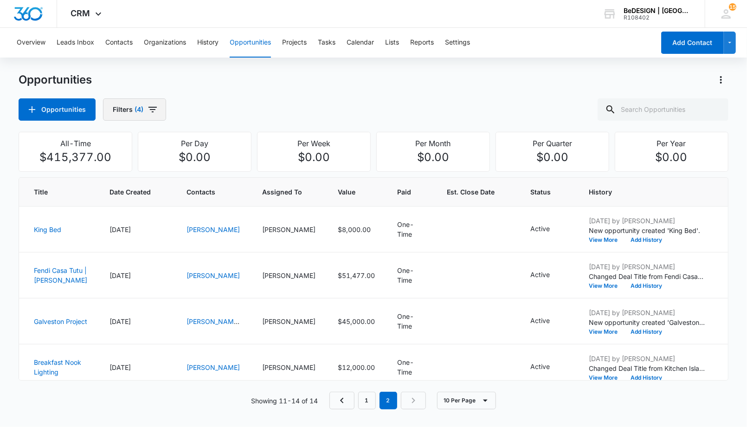
drag, startPoint x: 148, startPoint y: 124, endPoint x: 157, endPoint y: 112, distance: 14.6
click at [149, 123] on div "Opportunities Opportunities Filters (4) All-Time $415,377.00 Per Day $0.00 Per …" at bounding box center [374, 246] width 710 height 348
click at [160, 108] on button "Filters (4)" at bounding box center [134, 109] width 63 height 22
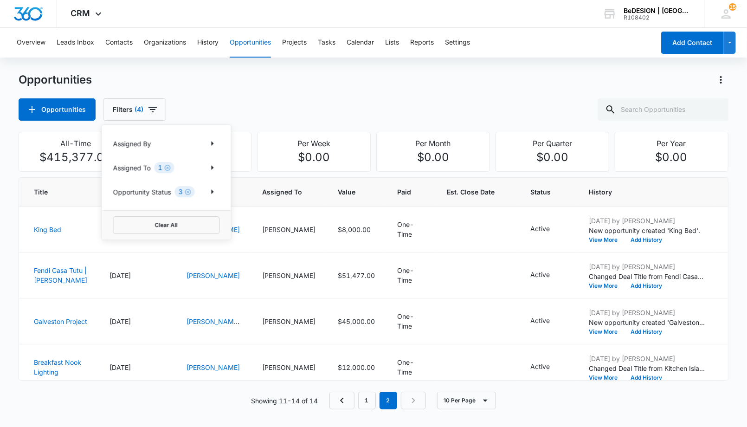
click at [179, 165] on div "Assigned To 1" at bounding box center [166, 167] width 107 height 15
click at [168, 169] on icon "Clear" at bounding box center [167, 167] width 7 height 7
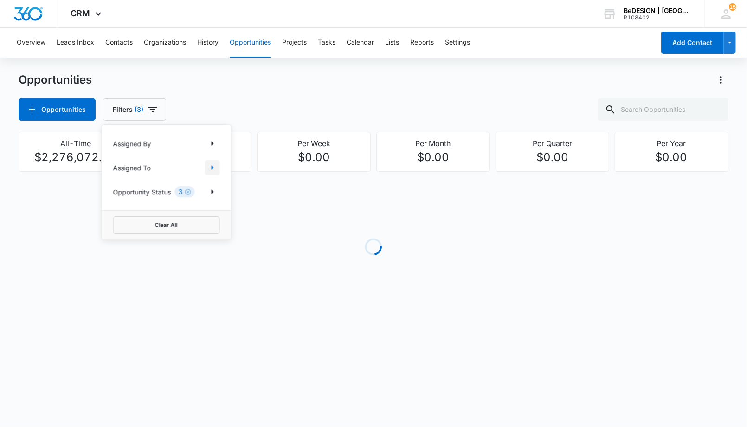
click at [219, 161] on button "Show Assigned To filters" at bounding box center [212, 167] width 15 height 15
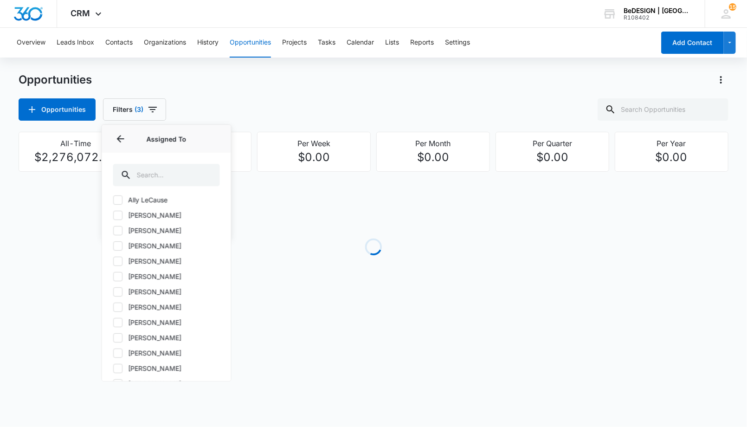
scroll to position [52, 0]
click at [107, 288] on div "Adrian Duenas Ads and Analytics Ally LeCause Andrew Elkins Chad Stewart chelsea…" at bounding box center [166, 288] width 129 height 186
click at [123, 296] on label "[PERSON_NAME]" at bounding box center [166, 292] width 107 height 10
click at [114, 292] on input "[PERSON_NAME]" at bounding box center [113, 292] width 0 height 0
checkbox input "true"
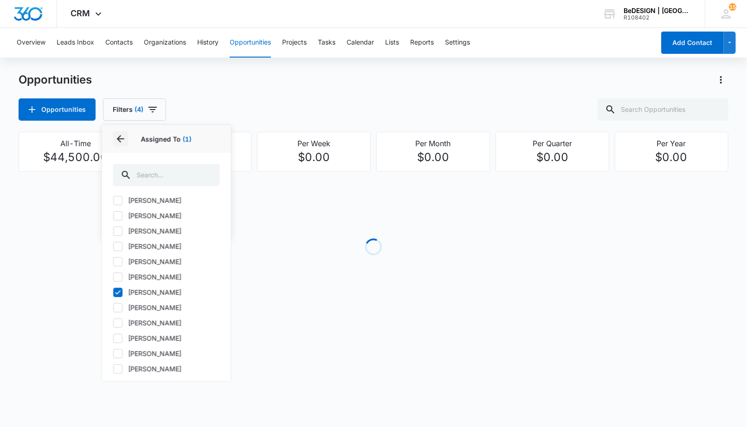
click at [114, 140] on button "Back" at bounding box center [120, 138] width 15 height 15
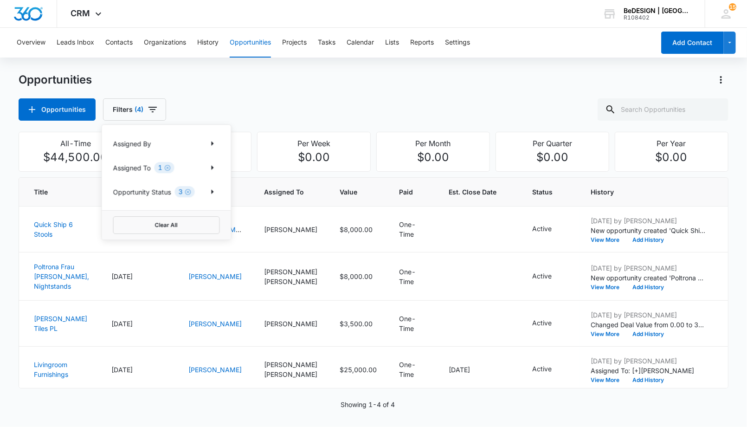
click at [343, 109] on div "Opportunities Filters (4) Assigned By Assigned To 1 Opportunity Status 3 Clear …" at bounding box center [374, 109] width 710 height 22
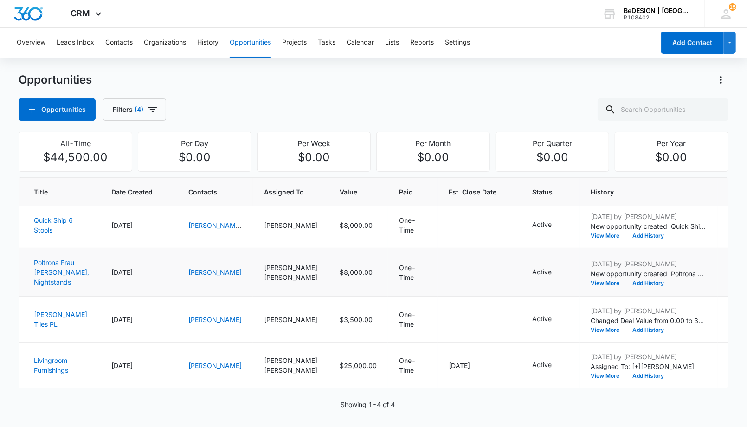
scroll to position [0, 0]
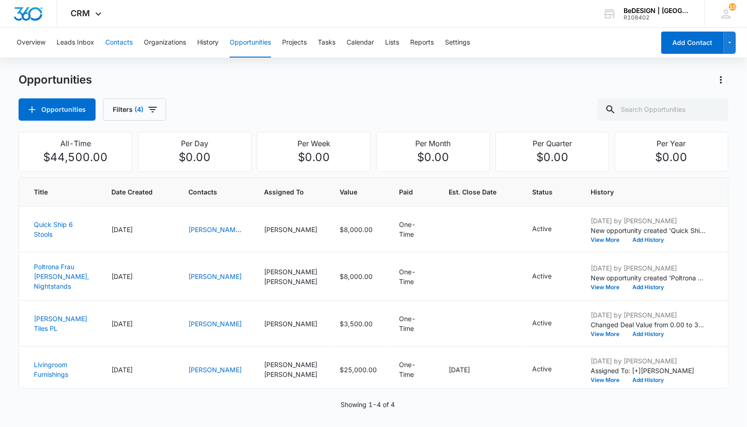
click at [120, 39] on button "Contacts" at bounding box center [118, 43] width 27 height 30
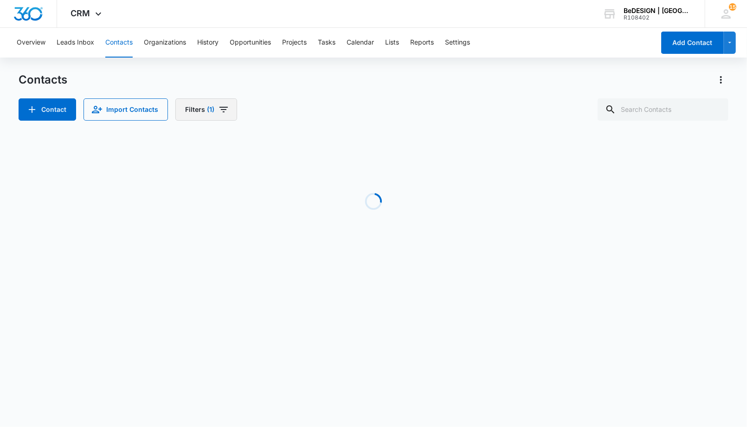
click at [198, 106] on button "Filters (1)" at bounding box center [206, 109] width 62 height 22
click at [282, 142] on icon "Show Assigned To filters" at bounding box center [284, 143] width 11 height 11
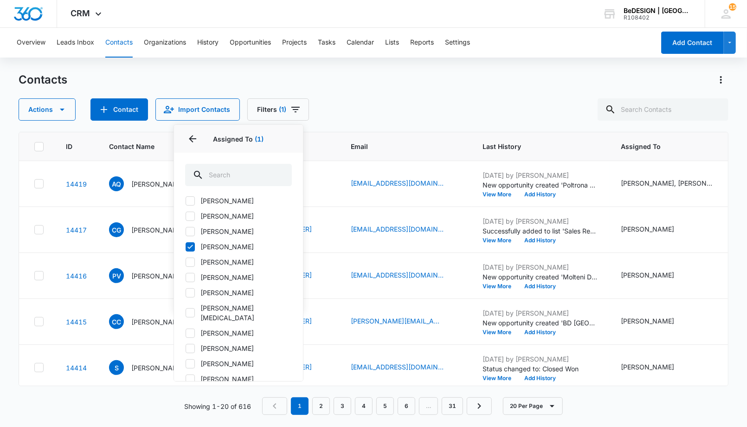
scroll to position [143, 0]
click at [194, 261] on icon at bounding box center [190, 262] width 8 height 8
click at [186, 262] on input "[PERSON_NAME]" at bounding box center [185, 262] width 0 height 0
checkbox input "true"
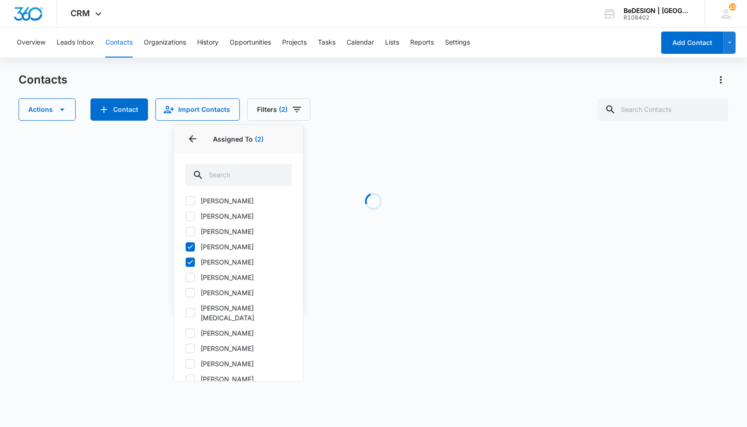
click at [190, 245] on icon at bounding box center [190, 247] width 8 height 8
click at [186, 246] on input "[PERSON_NAME]" at bounding box center [185, 246] width 0 height 0
checkbox input "false"
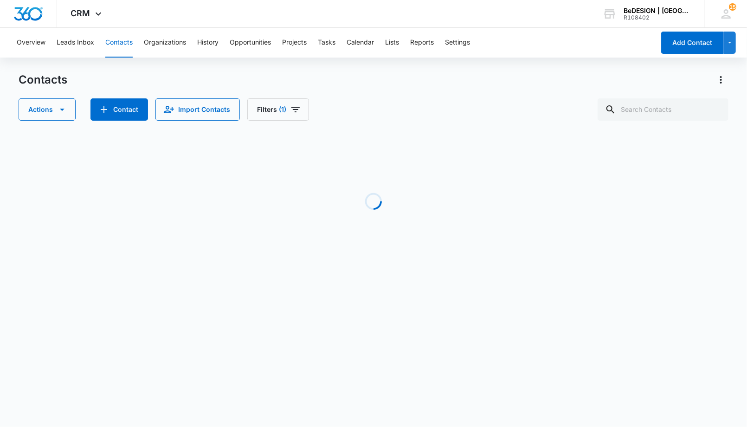
click at [381, 93] on div "Contacts Actions Contact Import Contacts Filters (1)" at bounding box center [374, 96] width 710 height 48
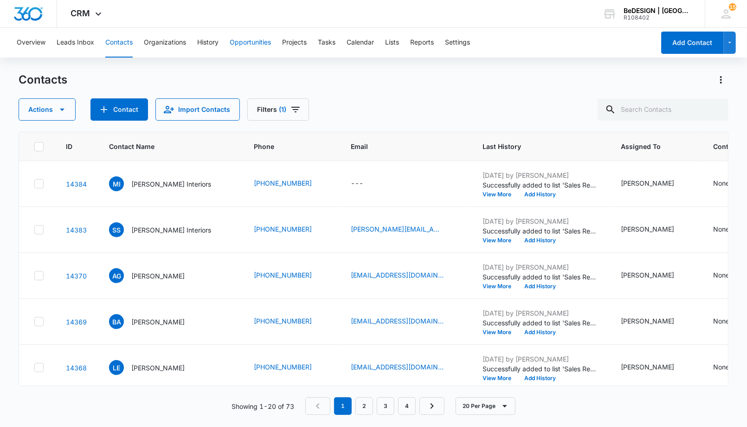
click at [237, 42] on button "Opportunities" at bounding box center [250, 43] width 41 height 30
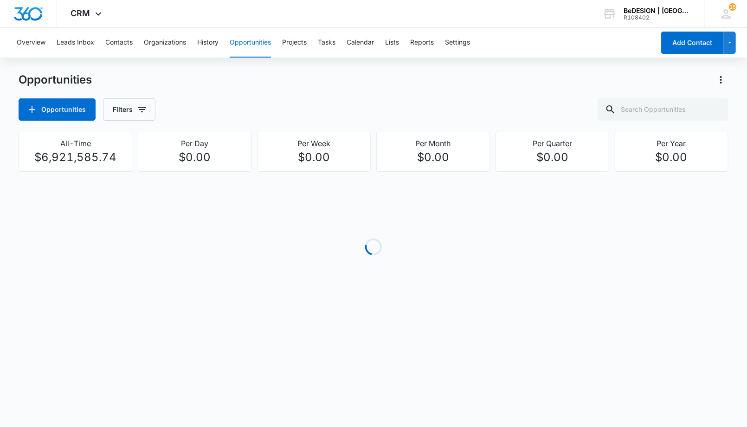
click at [113, 93] on div "Opportunities Opportunities Filters" at bounding box center [374, 96] width 710 height 48
click at [148, 115] on button "Filters" at bounding box center [129, 109] width 52 height 22
click at [162, 168] on div "Assigned To" at bounding box center [166, 167] width 107 height 15
click at [208, 155] on div "Assigned By Assigned To Opportunity Status" at bounding box center [166, 167] width 129 height 85
click at [215, 172] on icon "Show Assigned To filters" at bounding box center [212, 167] width 11 height 11
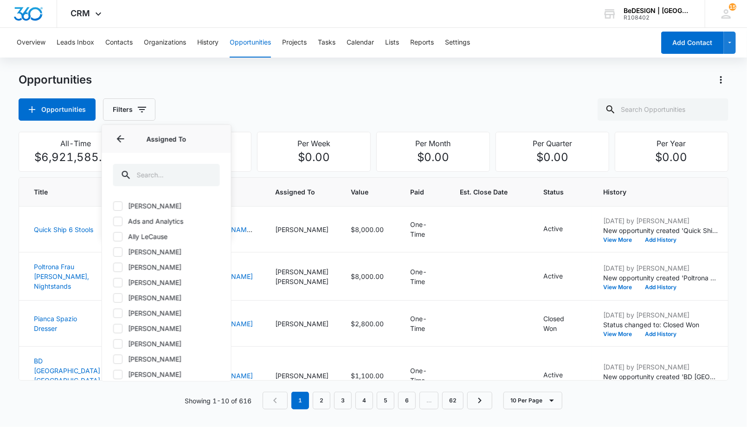
click at [129, 296] on label "[PERSON_NAME]" at bounding box center [166, 298] width 107 height 10
click at [114, 298] on input "[PERSON_NAME]" at bounding box center [113, 298] width 0 height 0
checkbox input "true"
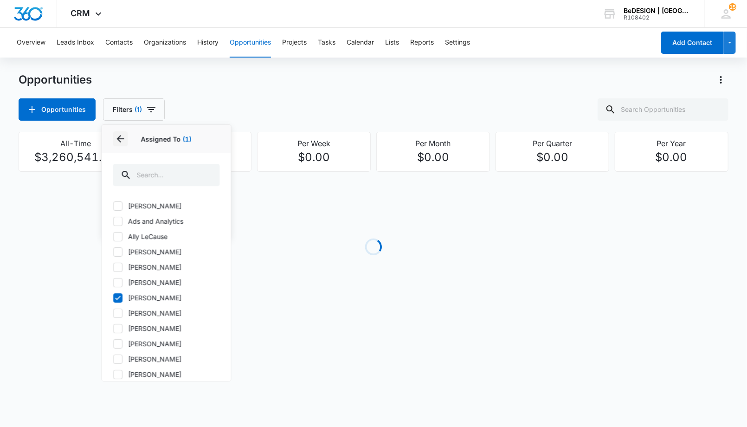
click at [117, 140] on icon "Back" at bounding box center [120, 138] width 11 height 11
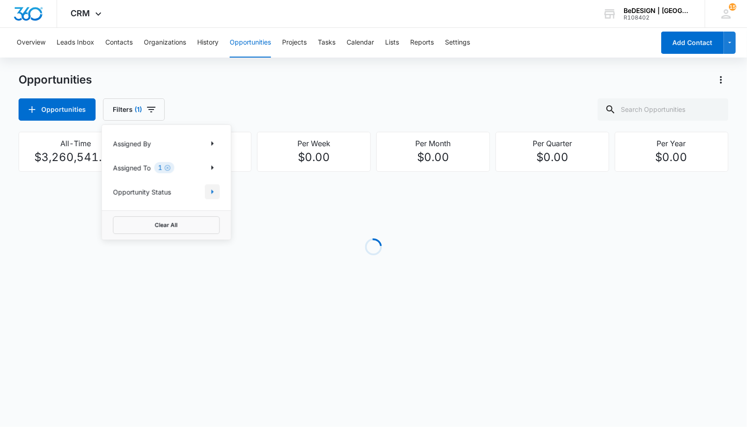
click at [214, 191] on icon "Show Opportunity Status filters" at bounding box center [212, 191] width 11 height 11
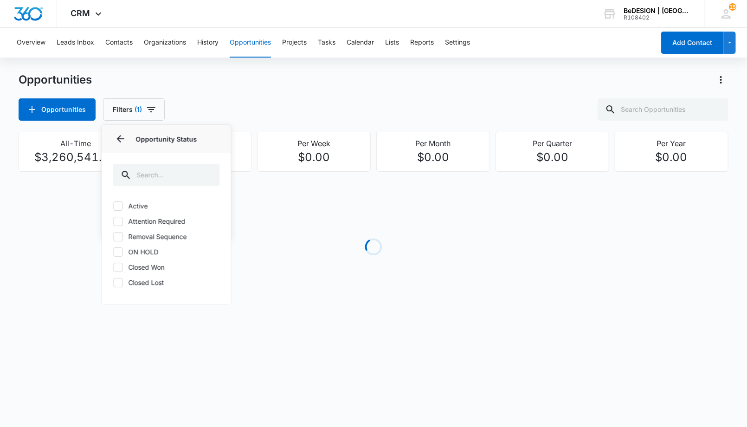
click at [121, 205] on icon at bounding box center [118, 206] width 8 height 8
click at [114, 206] on input "Active" at bounding box center [113, 206] width 0 height 0
checkbox input "true"
click at [125, 223] on label "Attention Required" at bounding box center [166, 221] width 107 height 10
click at [114, 221] on input "Attention Required" at bounding box center [113, 221] width 0 height 0
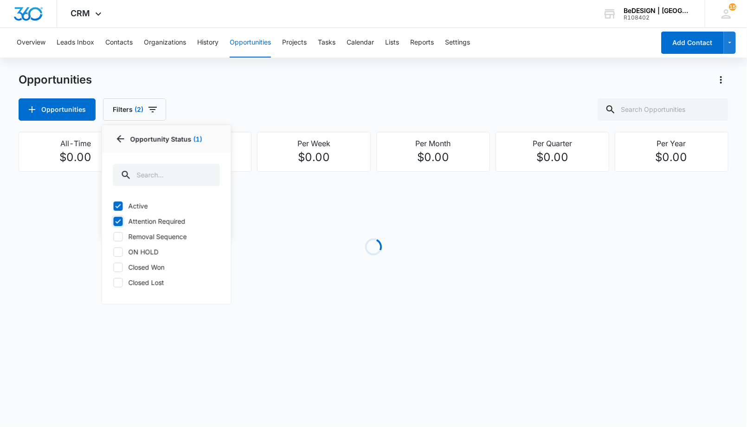
checkbox input "true"
click at [115, 240] on label "Removal Sequence" at bounding box center [166, 237] width 107 height 10
click at [114, 237] on input "Removal Sequence" at bounding box center [113, 236] width 0 height 0
checkbox input "true"
click at [195, 111] on div "Opportunities Filters (4) Assigned By Assigned To 1 Opportunity Status 3 Opport…" at bounding box center [374, 109] width 710 height 22
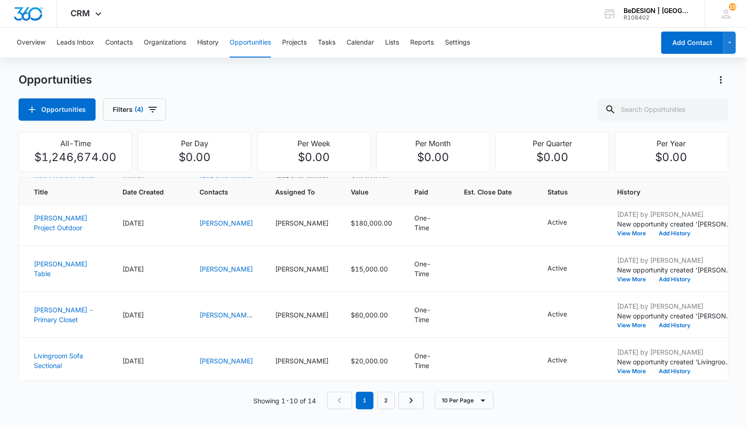
scroll to position [206, 0]
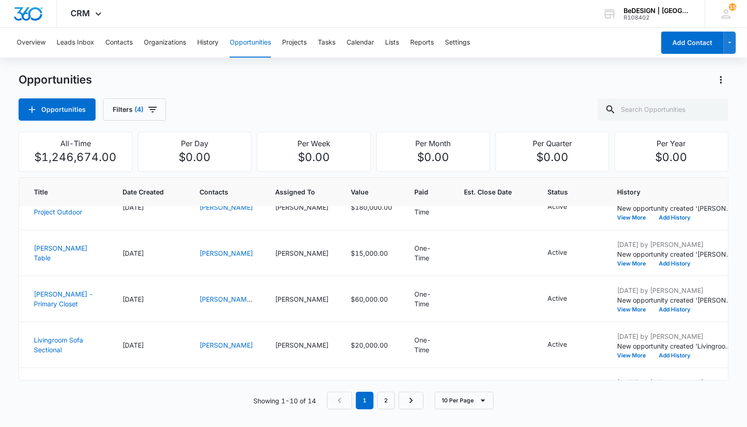
click at [24, 406] on div "Showing 1-10 of 14 1 2 10 Per Page" at bounding box center [374, 401] width 710 height 18
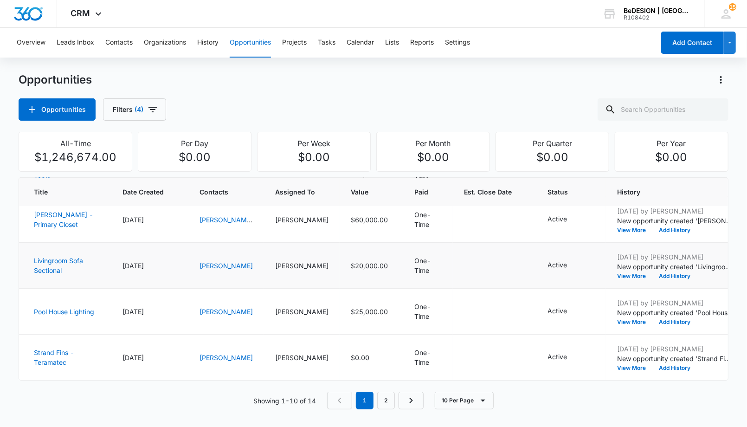
scroll to position [310, 0]
drag, startPoint x: 386, startPoint y: 401, endPoint x: 372, endPoint y: 390, distance: 17.3
click at [386, 401] on link "2" at bounding box center [386, 401] width 18 height 18
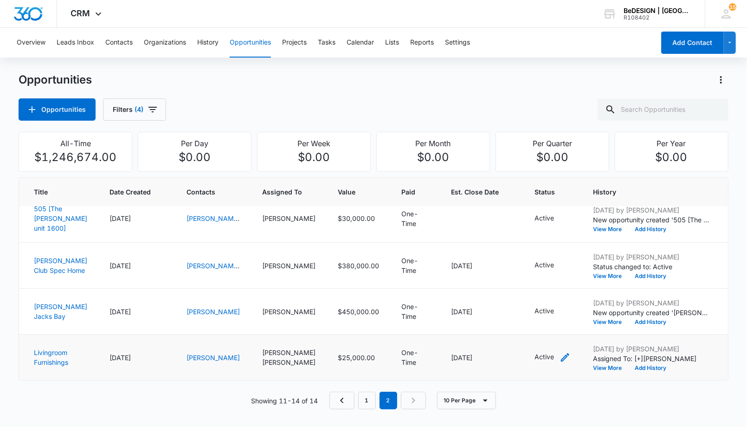
scroll to position [23, 0]
